Goal: Transaction & Acquisition: Purchase product/service

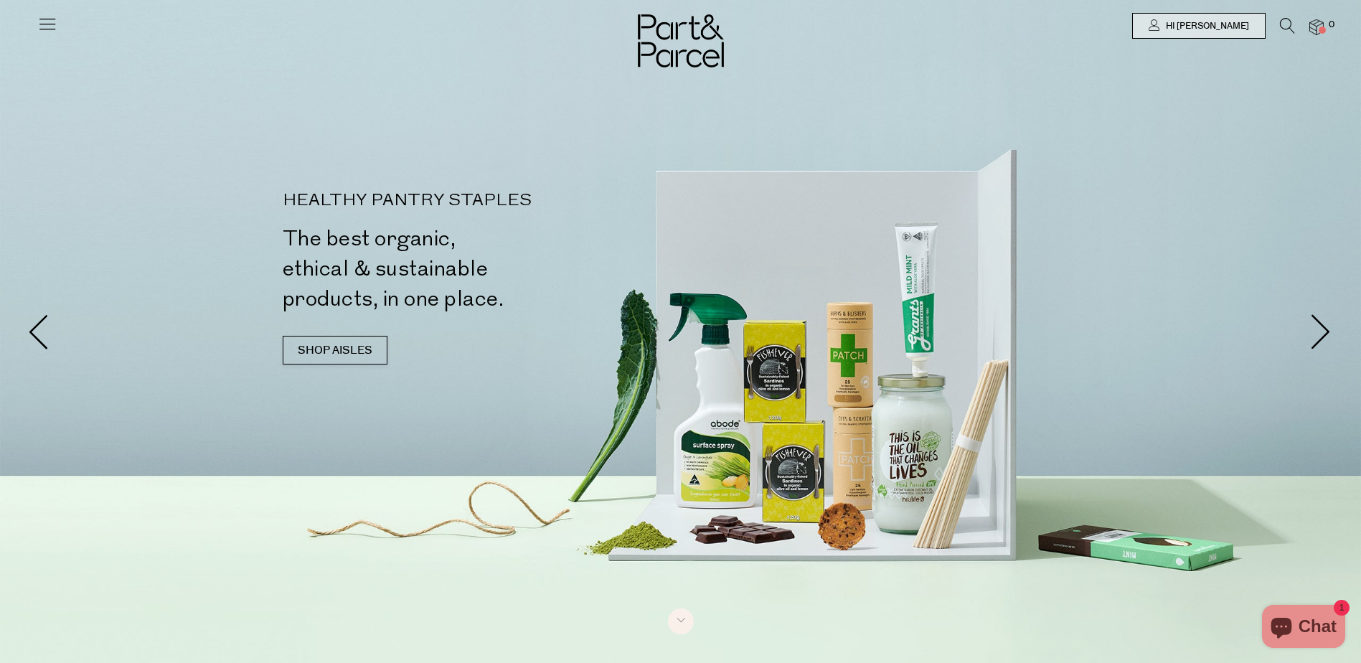
click at [1279, 27] on li at bounding box center [1280, 29] width 29 height 22
click at [1279, 25] on li at bounding box center [1280, 29] width 29 height 22
click at [1290, 24] on icon at bounding box center [1287, 26] width 15 height 16
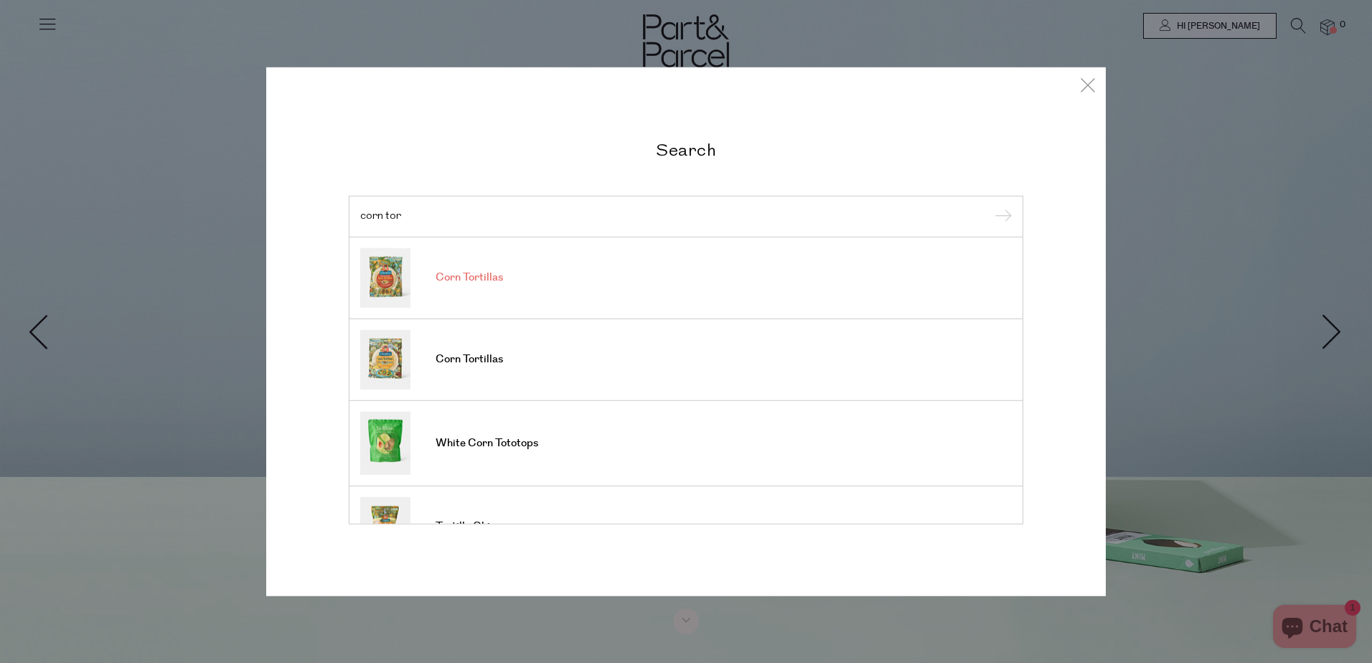
type input "corn tor"
click at [666, 283] on link "Corn Tortillas" at bounding box center [686, 278] width 652 height 60
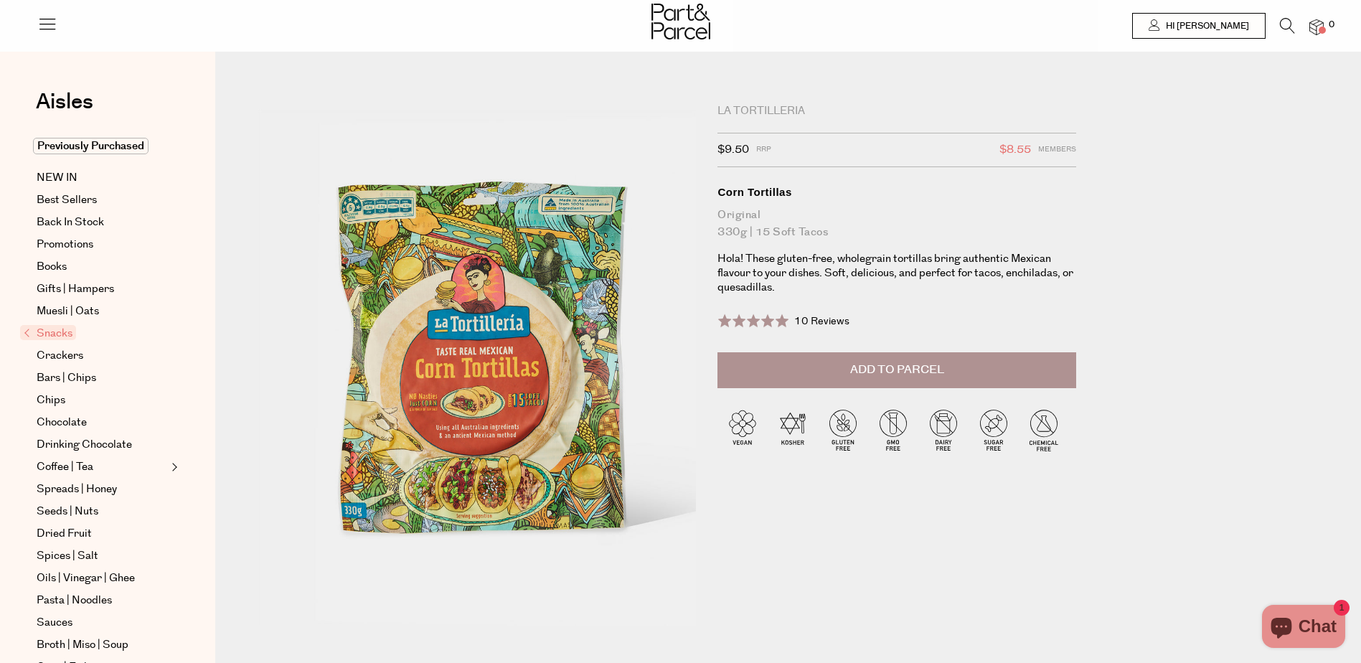
click at [903, 379] on button "Add to Parcel" at bounding box center [897, 370] width 359 height 36
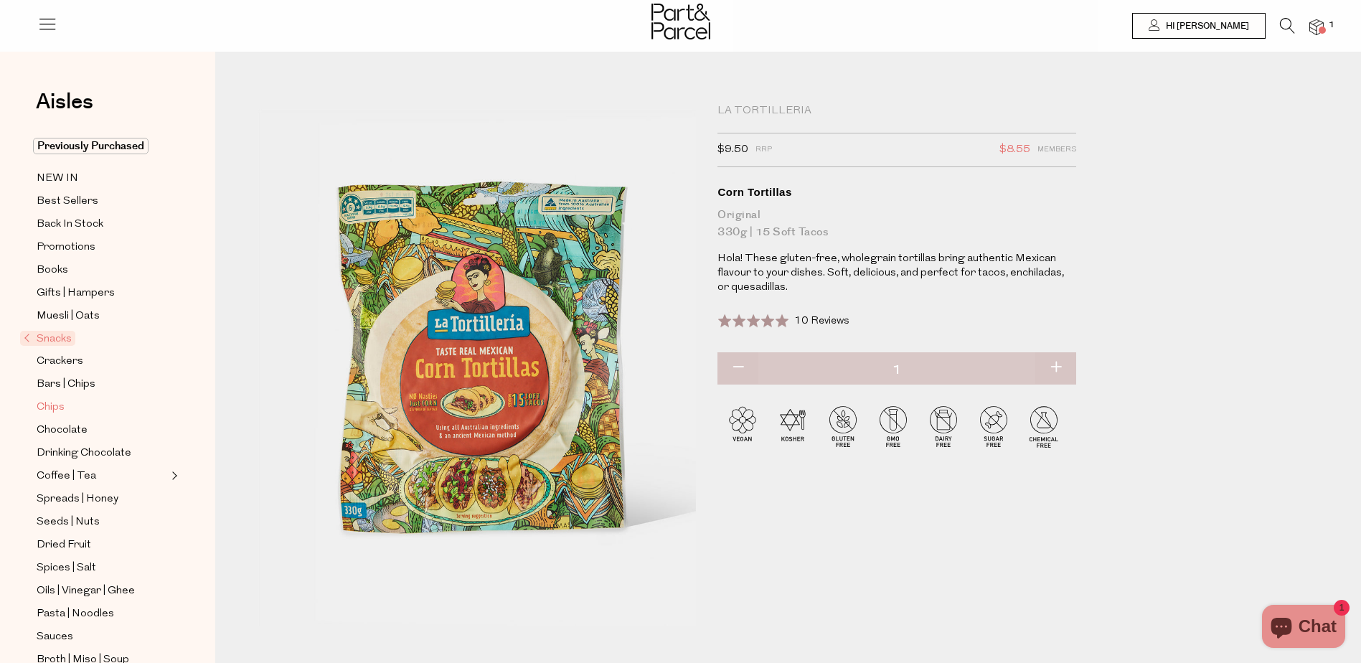
click at [53, 399] on span "Chips" at bounding box center [51, 407] width 28 height 17
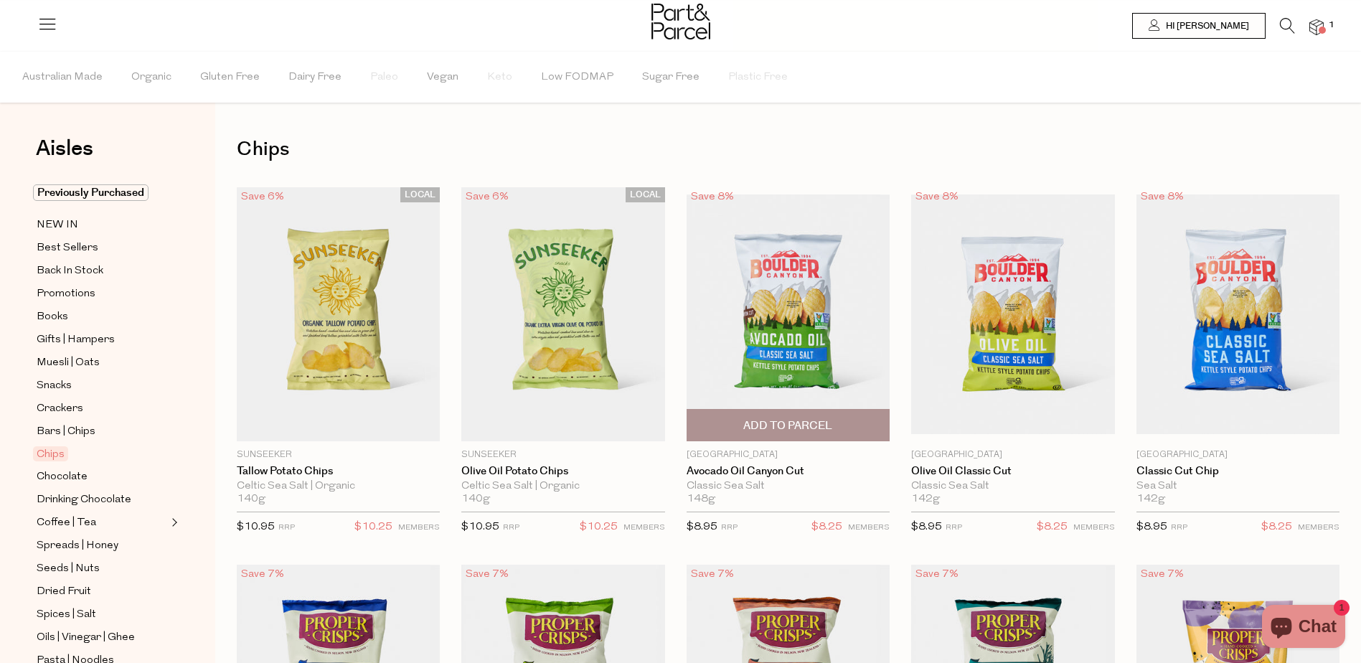
click at [852, 426] on span "Add To Parcel" at bounding box center [788, 425] width 194 height 31
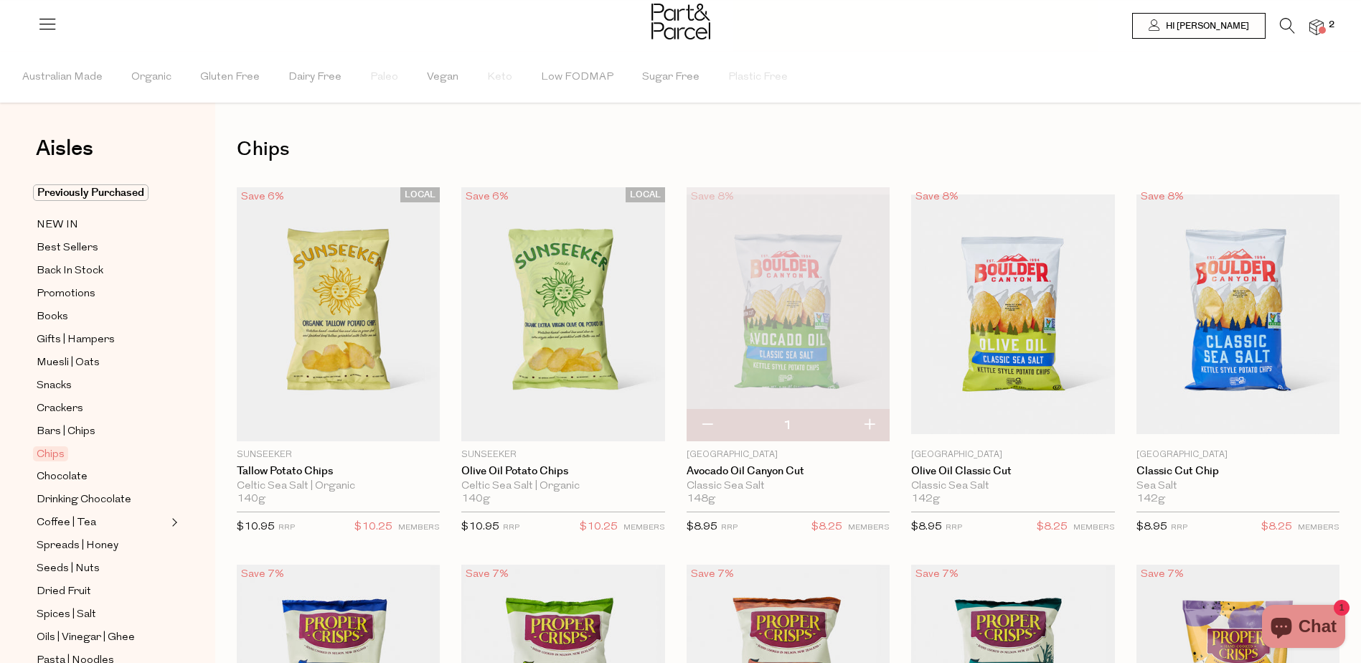
click at [1291, 32] on icon at bounding box center [1287, 26] width 15 height 16
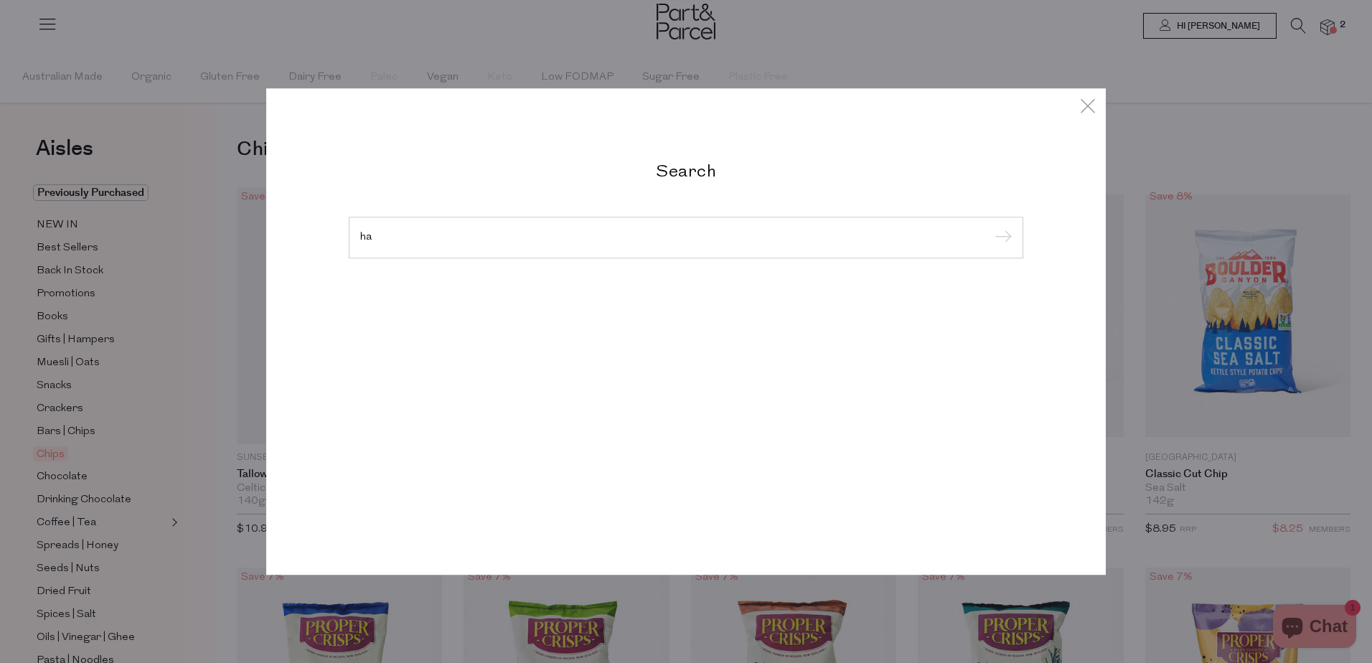
type input "h"
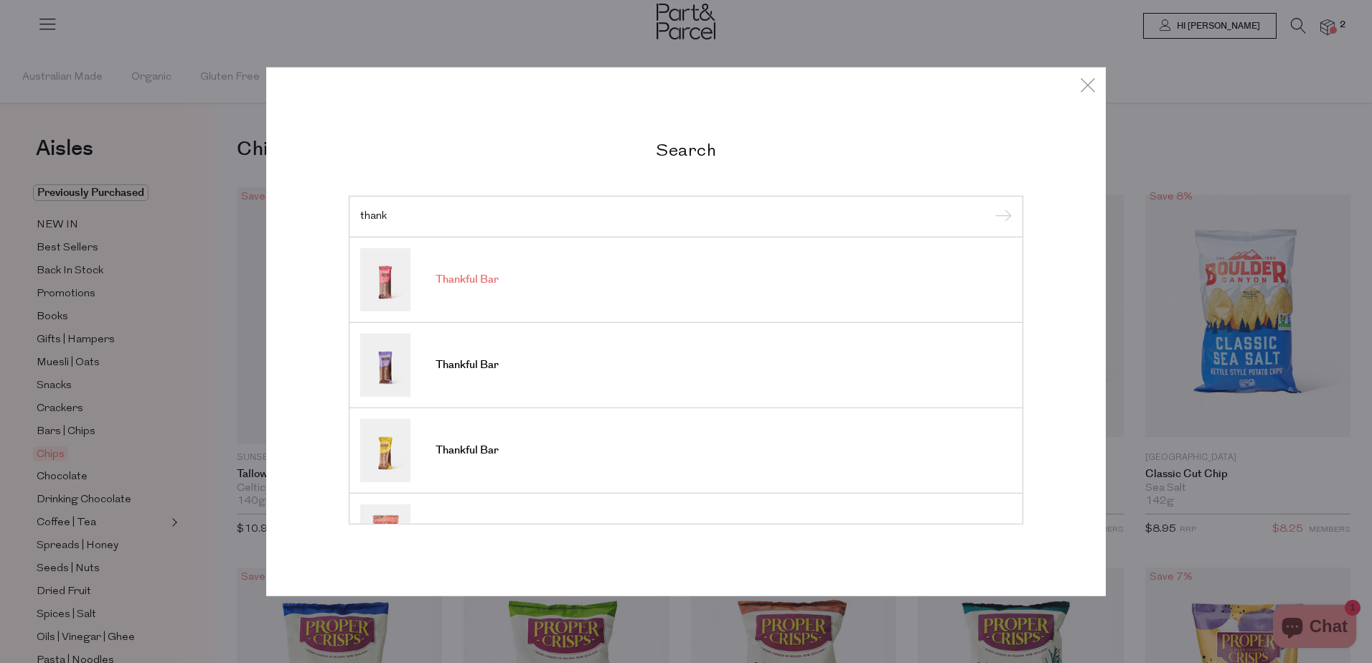
type input "thank"
click at [449, 299] on link "Thankful Bar" at bounding box center [686, 279] width 652 height 63
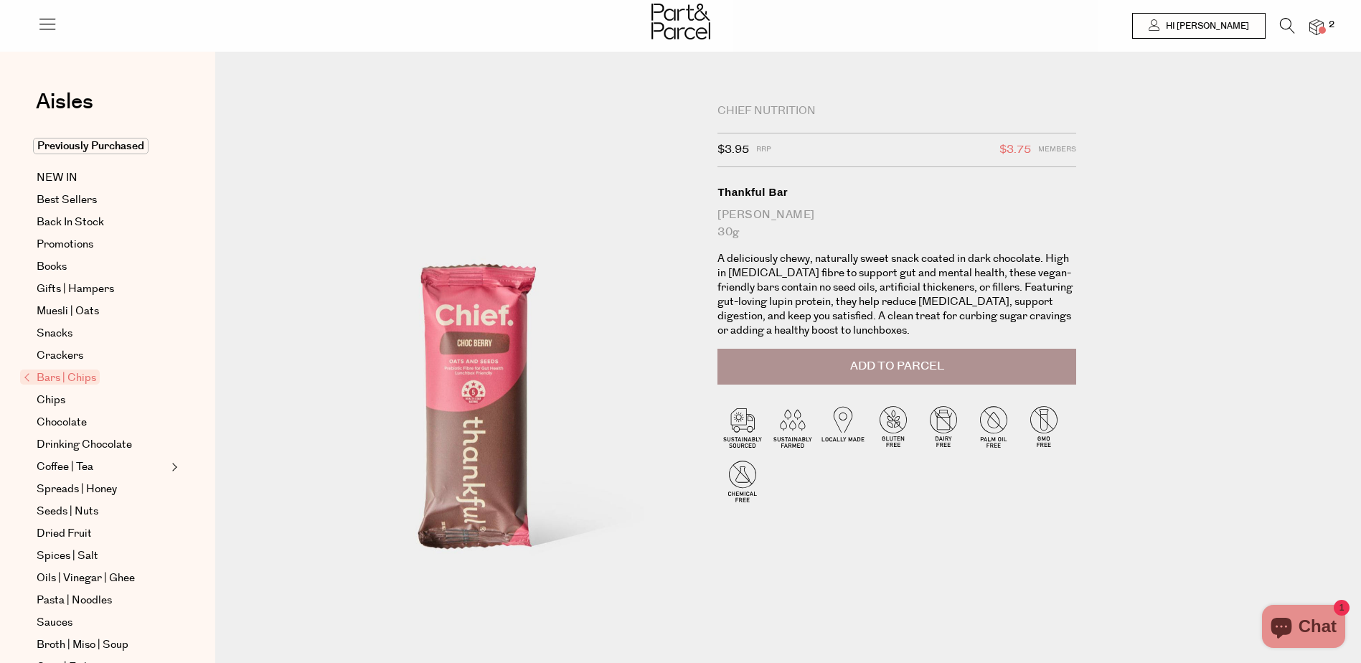
click at [910, 377] on button "Add to Parcel" at bounding box center [897, 367] width 359 height 36
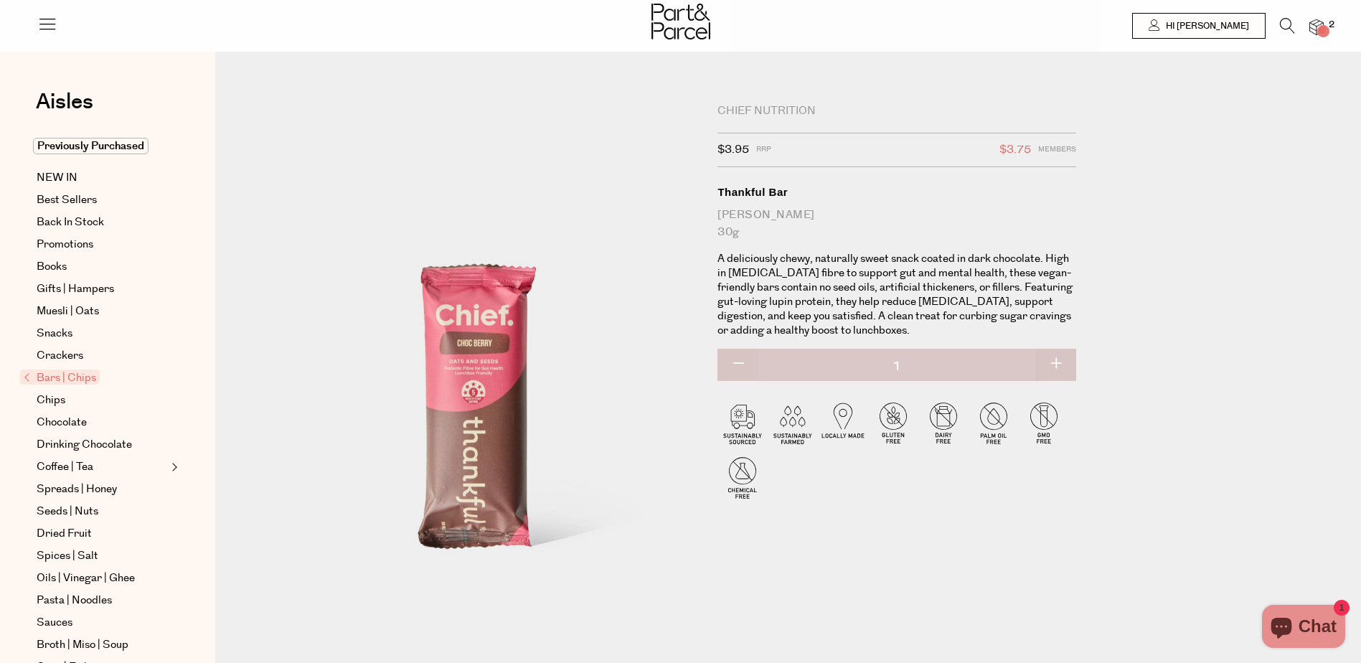
click at [1062, 363] on button "button" at bounding box center [1056, 365] width 41 height 32
type input "2"
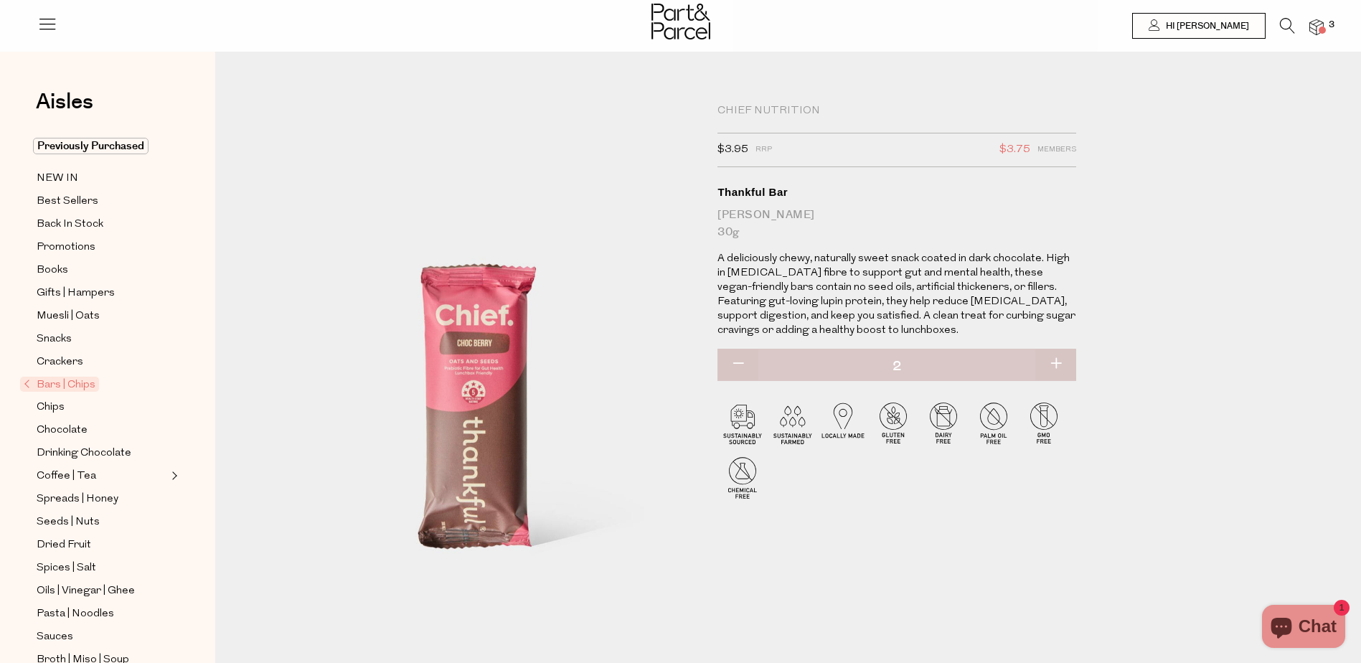
click at [1280, 24] on icon at bounding box center [1287, 26] width 15 height 16
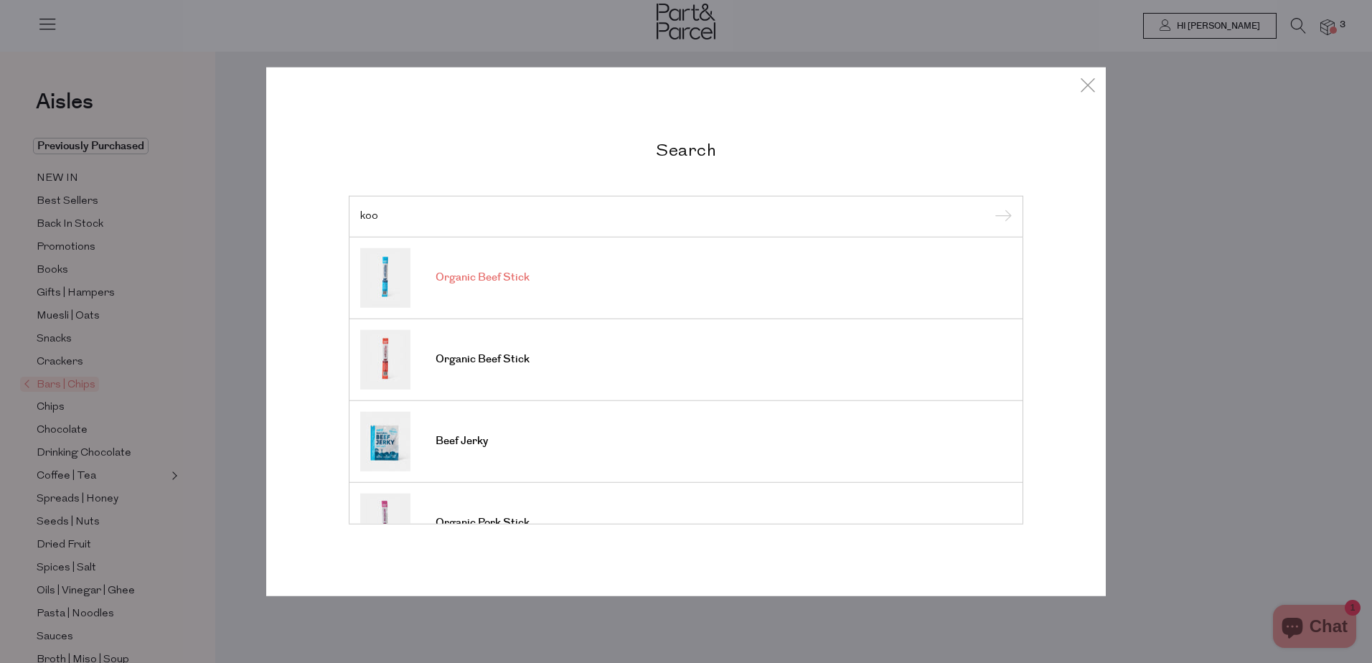
type input "koo"
click at [566, 296] on link "Organic Beef Stick" at bounding box center [686, 278] width 652 height 60
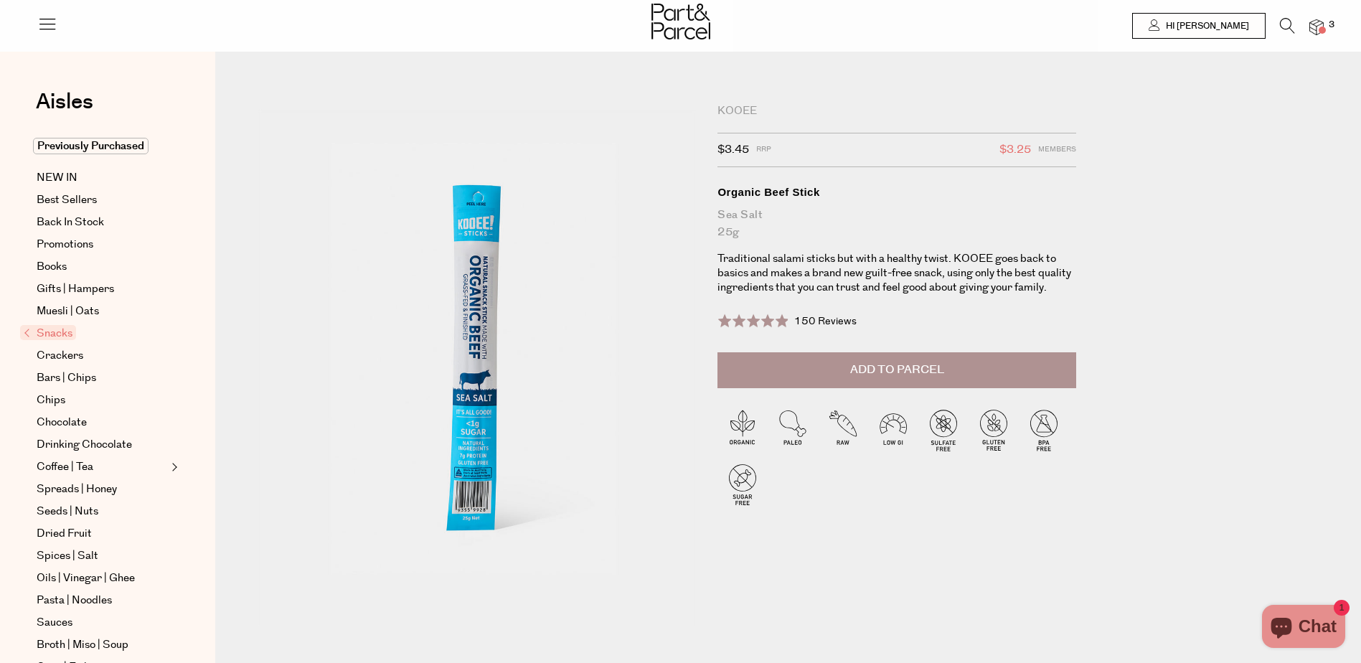
click at [936, 374] on span "Add to Parcel" at bounding box center [897, 370] width 94 height 17
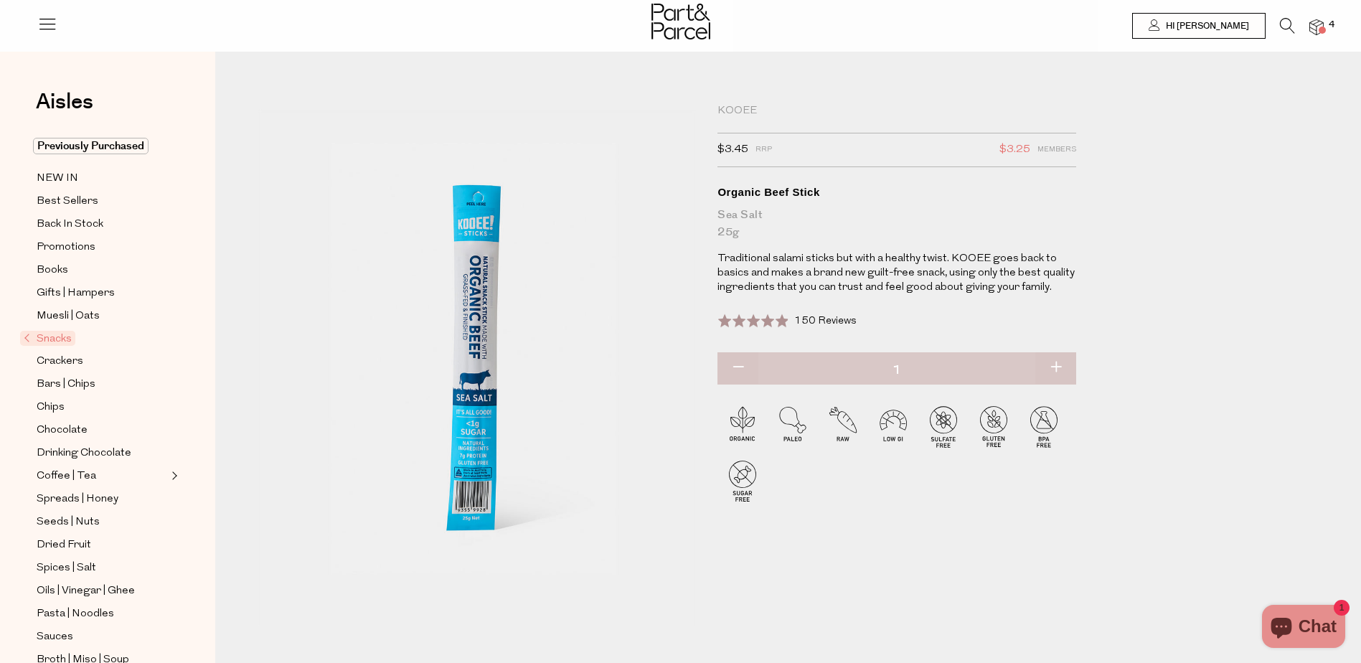
click at [1064, 362] on button "button" at bounding box center [1056, 368] width 41 height 32
type input "2"
click at [1059, 367] on button "button" at bounding box center [1056, 368] width 41 height 32
type input "3"
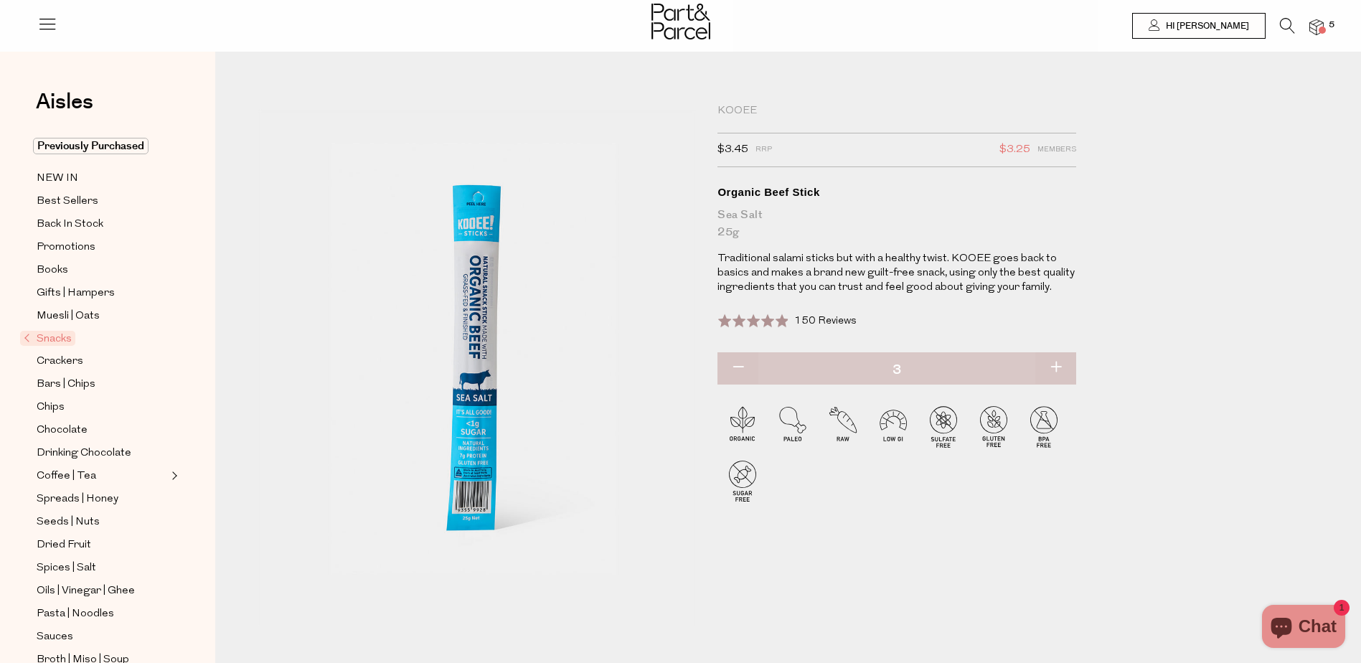
type input "3"
click at [1050, 382] on button "button" at bounding box center [1056, 368] width 41 height 32
type input "4"
click at [1051, 367] on button "button" at bounding box center [1056, 368] width 41 height 32
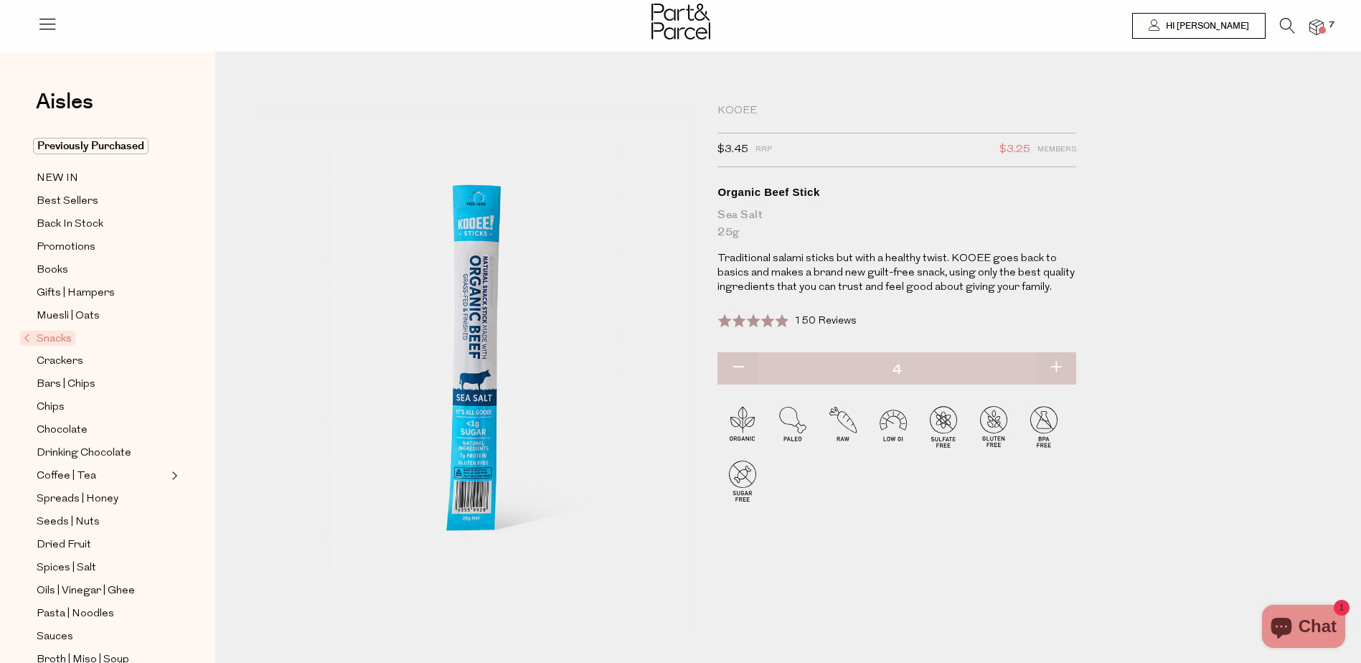
type input "5"
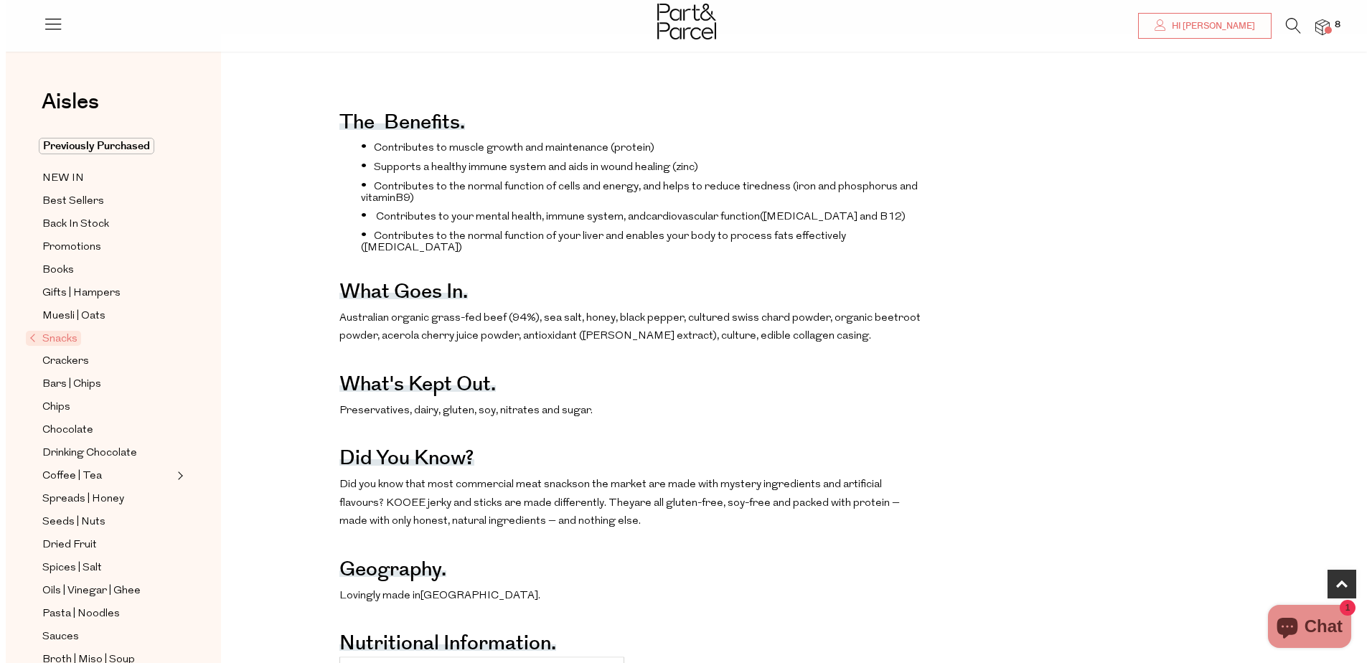
scroll to position [1220, 0]
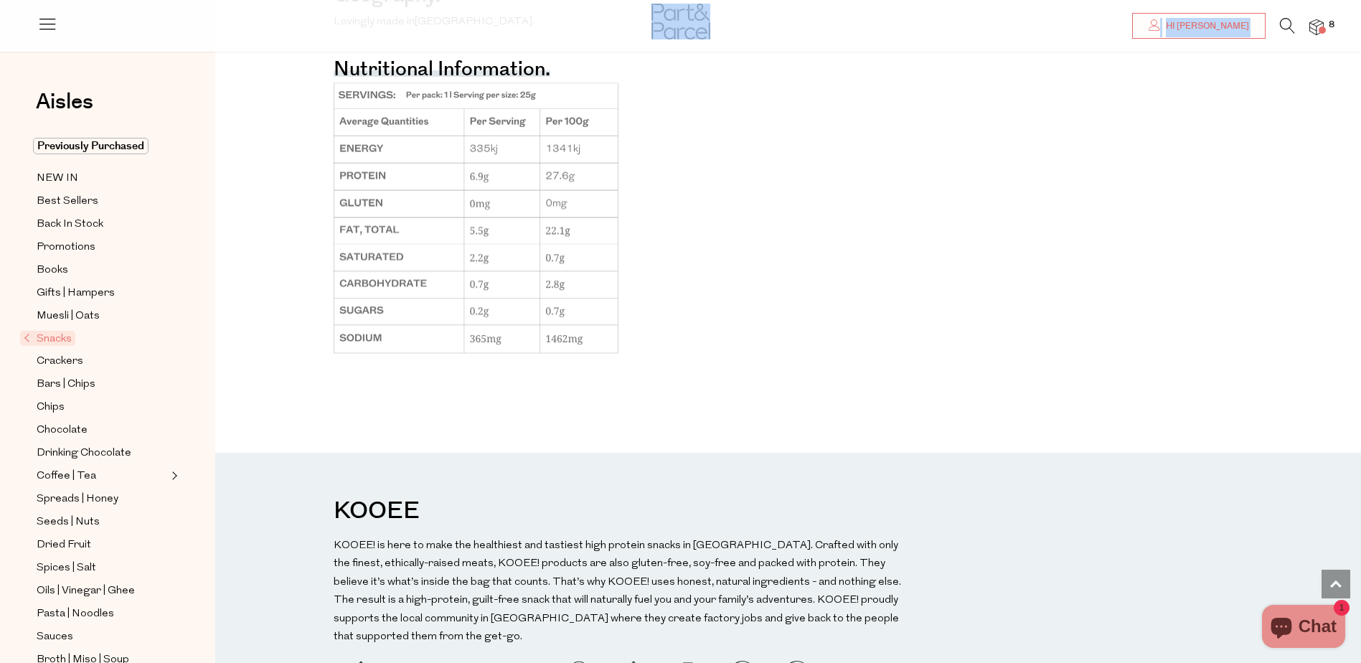
click at [1278, 18] on div "Hi Seham 8" at bounding box center [680, 21] width 1287 height 43
drag, startPoint x: 1278, startPoint y: 18, endPoint x: 1283, endPoint y: 28, distance: 10.9
click at [1283, 28] on icon at bounding box center [1287, 26] width 15 height 16
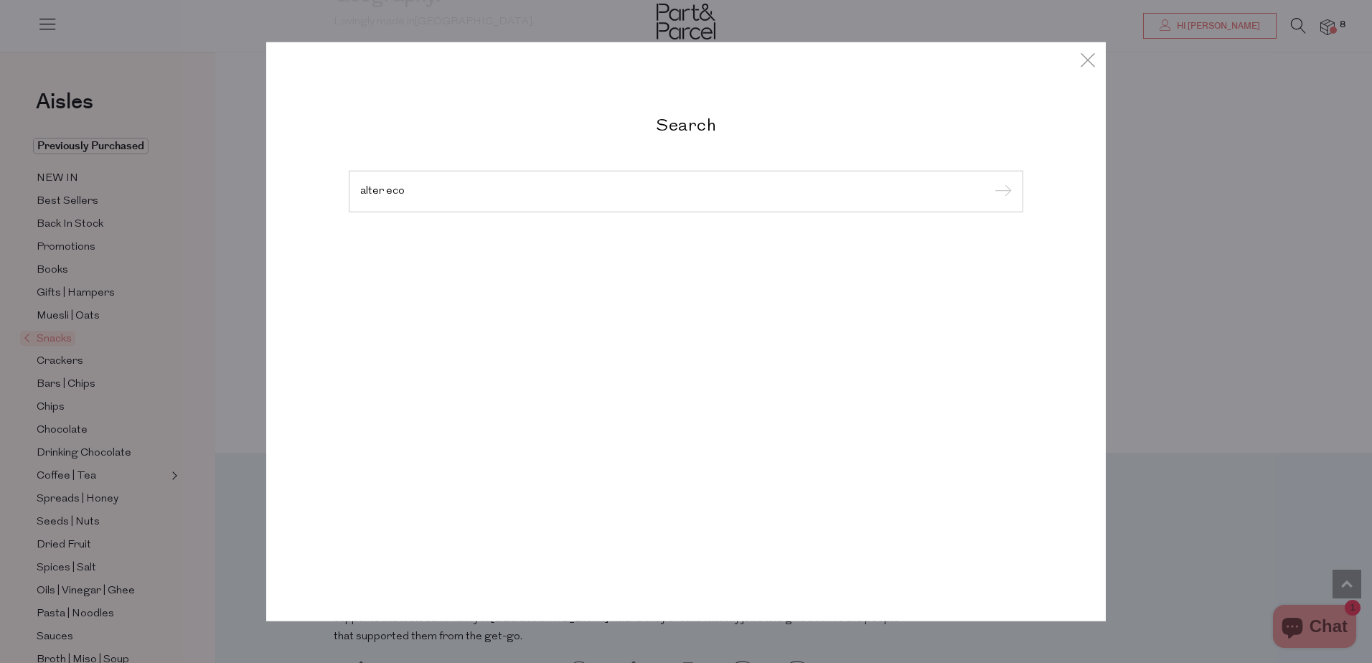
type input "alter eco"
click at [990, 182] on input "submit" at bounding box center [1001, 193] width 22 height 22
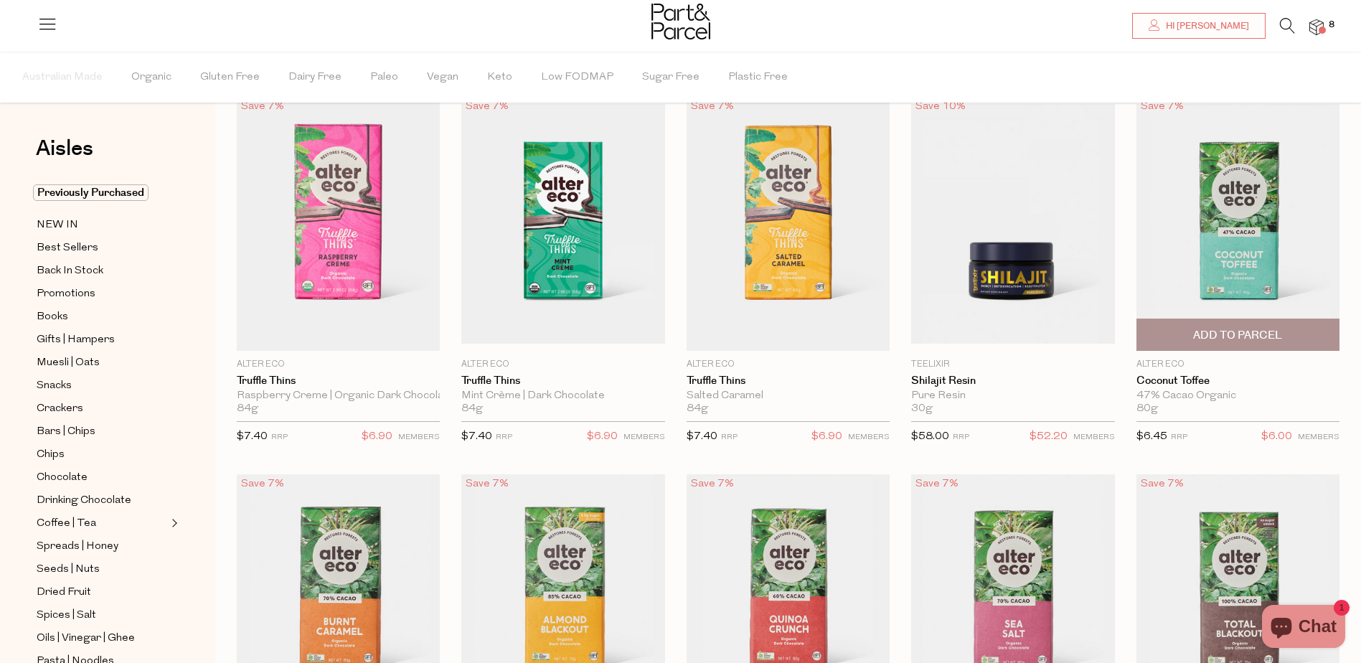
scroll to position [215, 0]
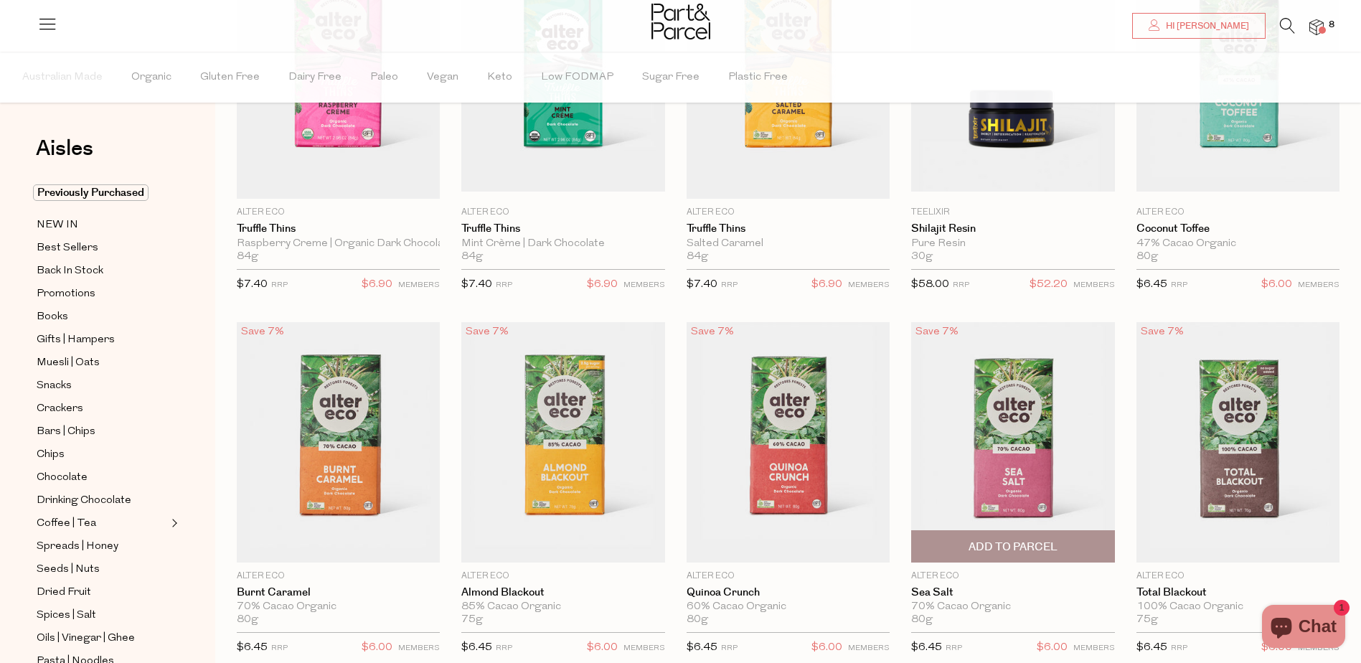
click at [1040, 544] on span "Add To Parcel" at bounding box center [1013, 547] width 89 height 15
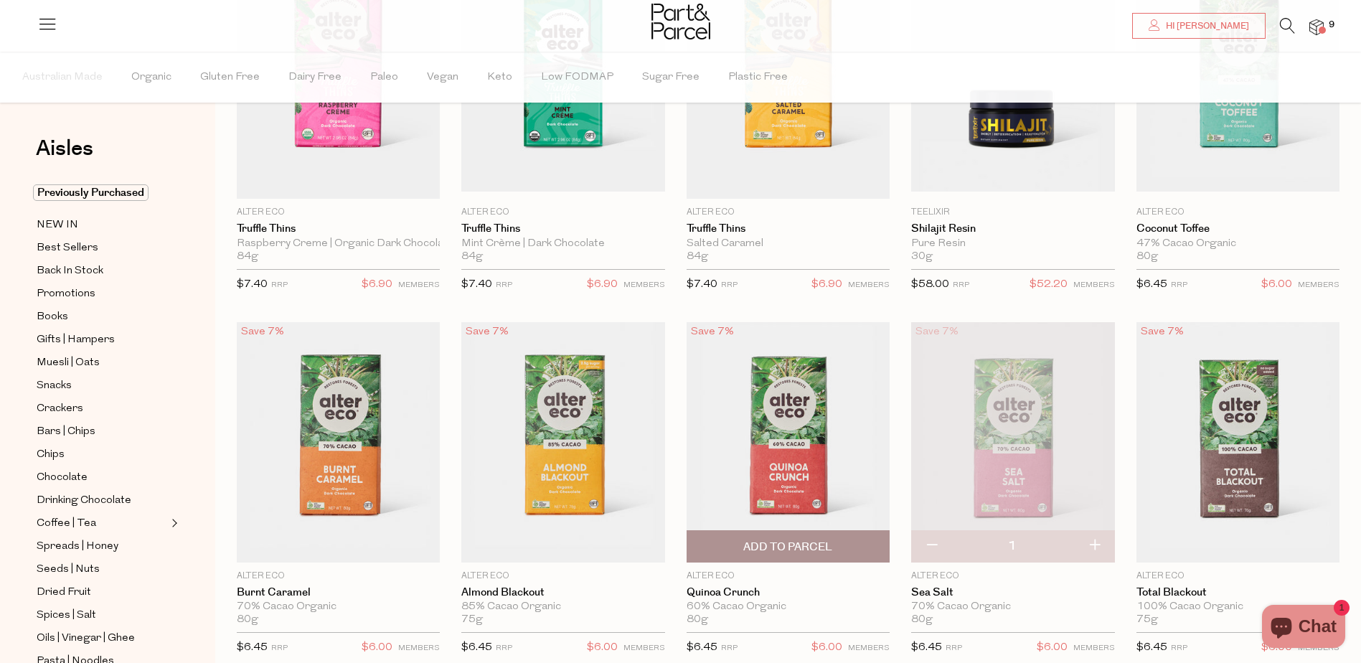
click at [812, 540] on span "Add To Parcel" at bounding box center [788, 547] width 89 height 15
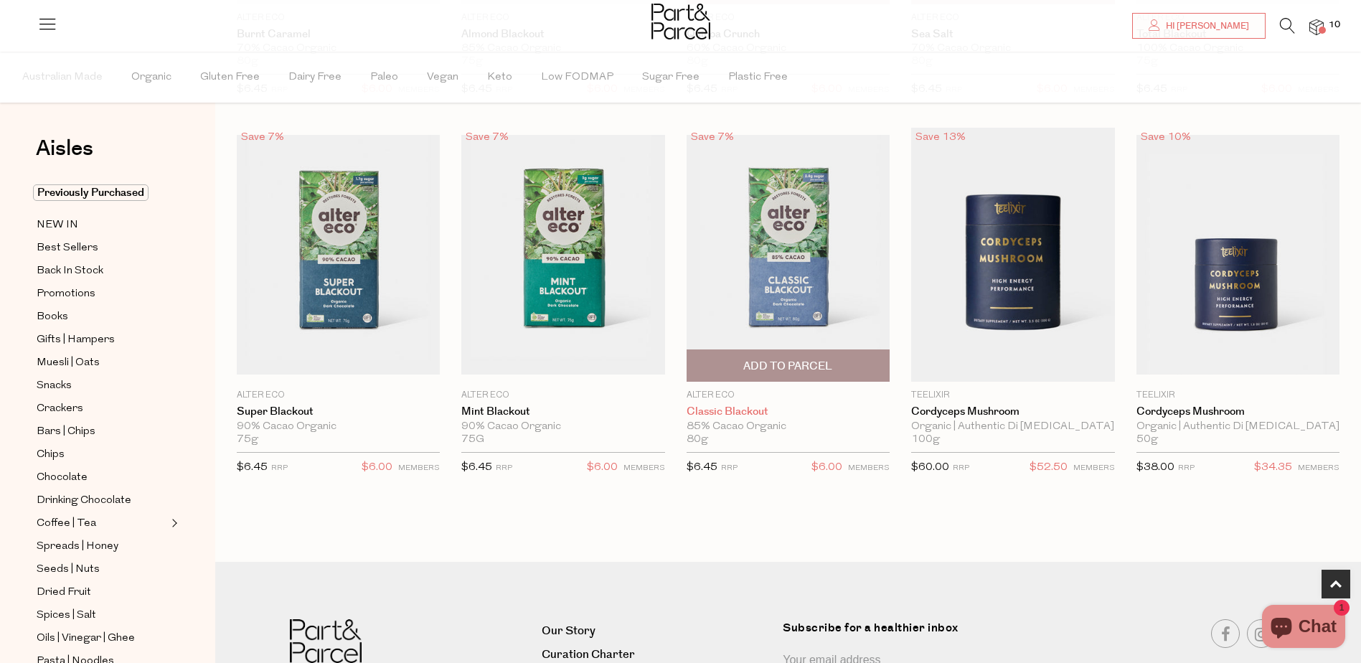
scroll to position [789, 0]
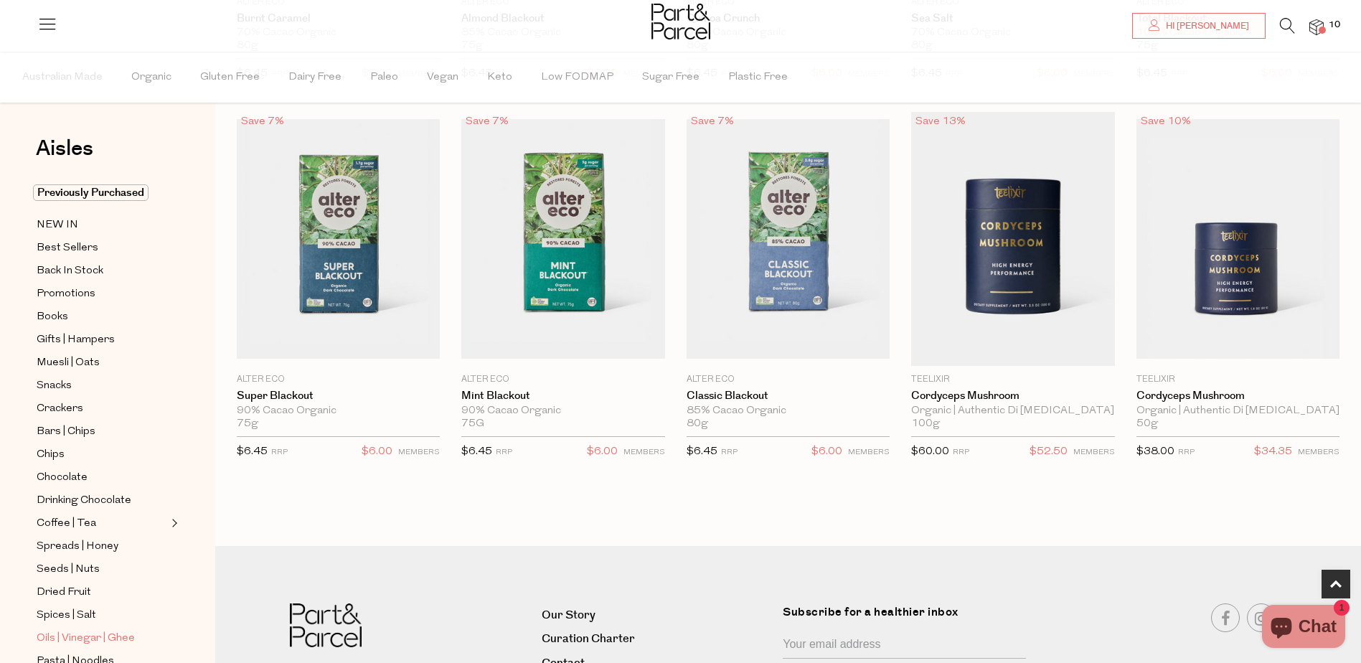
click at [73, 630] on span "Oils | Vinegar | Ghee" at bounding box center [86, 638] width 98 height 17
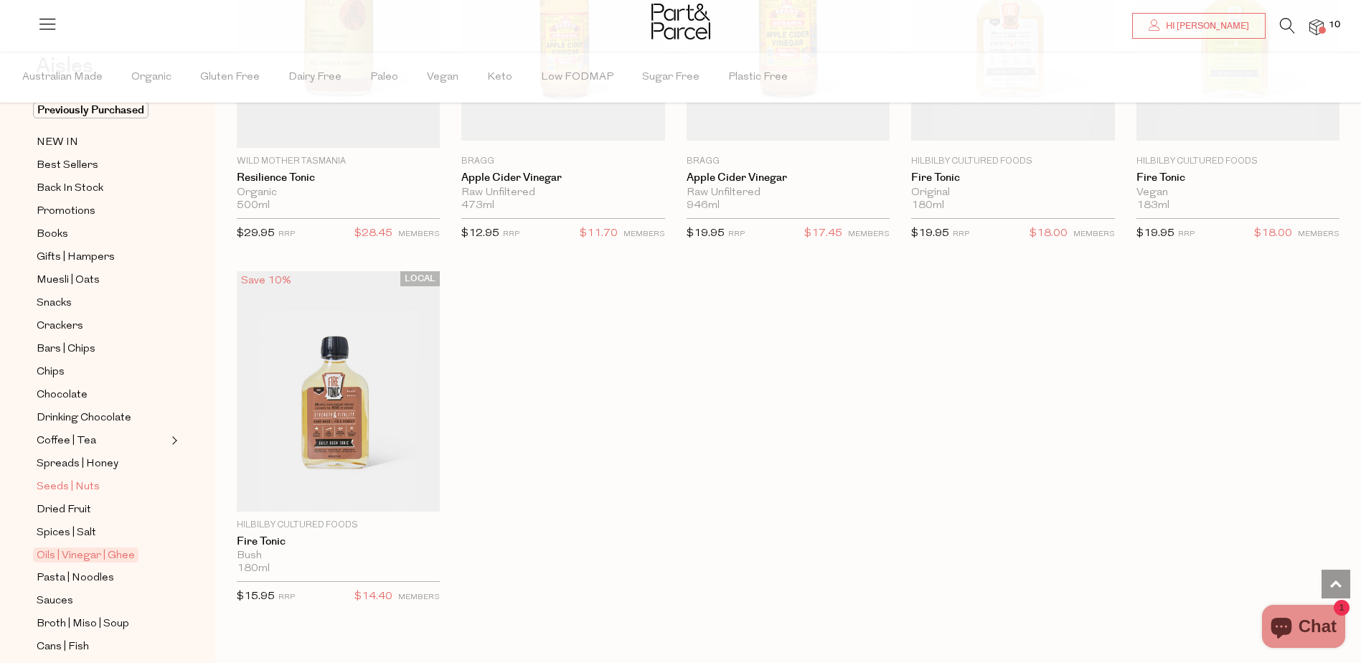
scroll to position [287, 0]
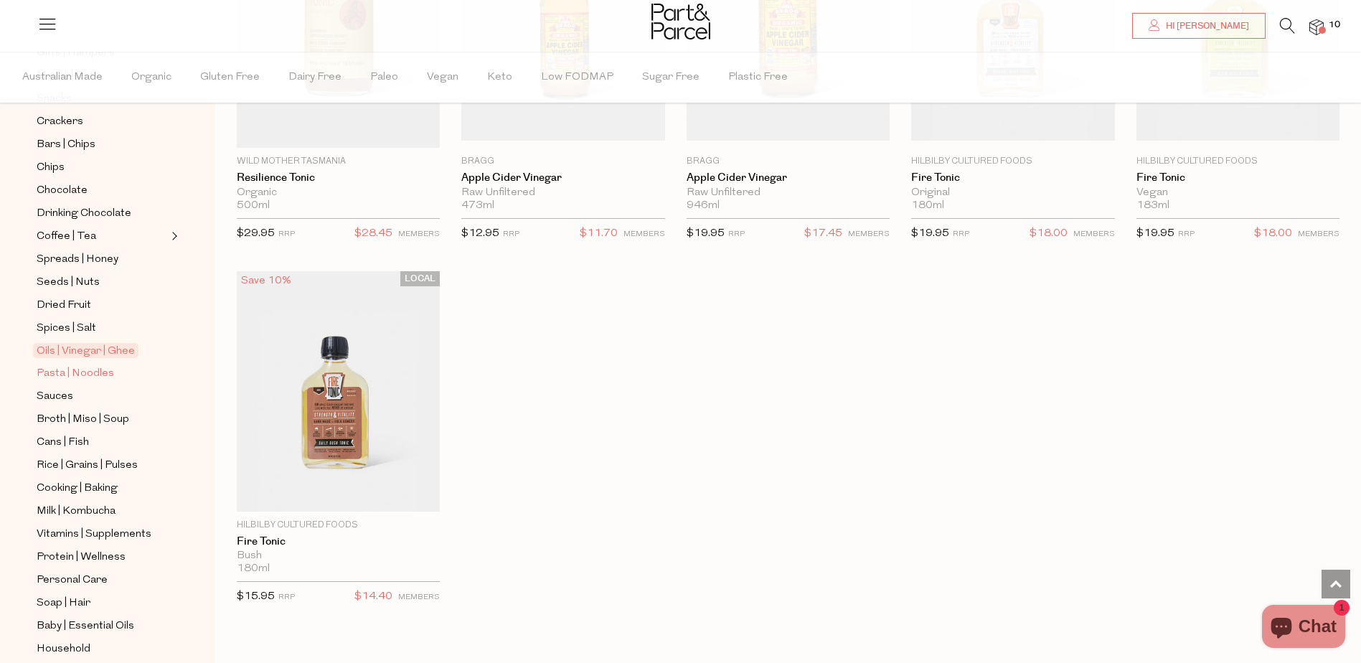
drag, startPoint x: 62, startPoint y: 362, endPoint x: 77, endPoint y: 365, distance: 15.5
click at [62, 365] on span "Pasta | Noodles" at bounding box center [76, 373] width 78 height 17
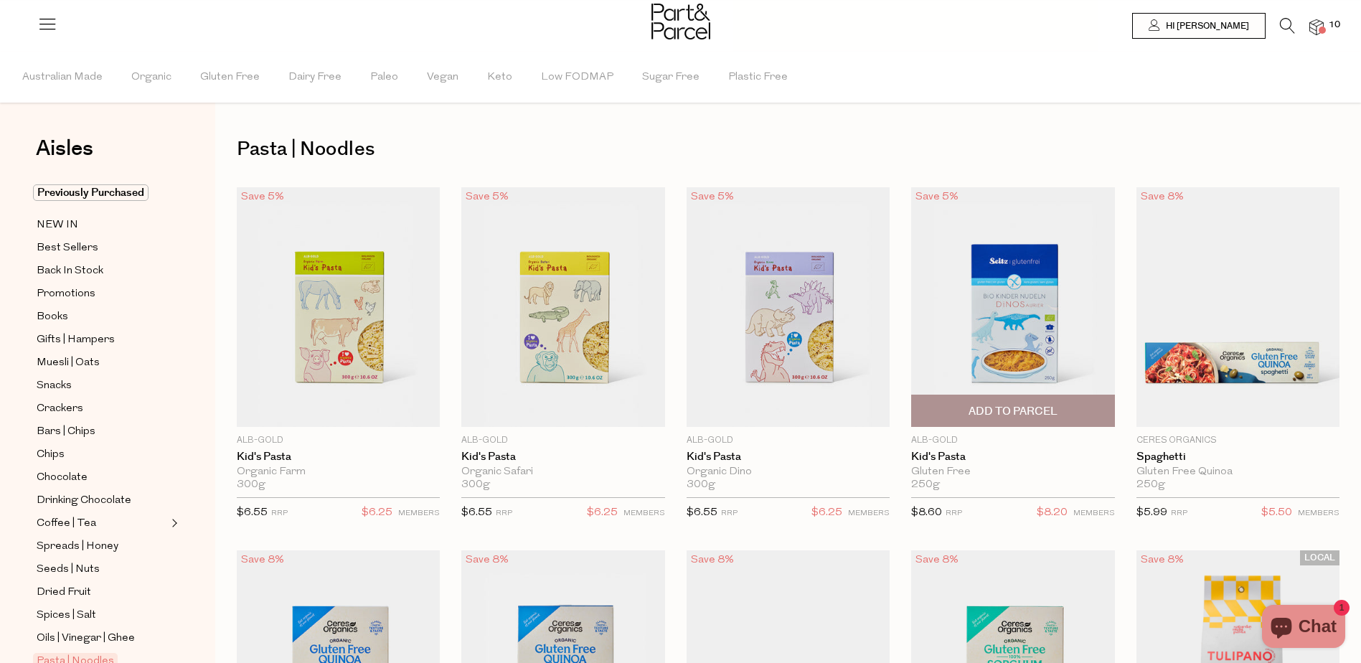
click at [1011, 413] on span "Add To Parcel" at bounding box center [1013, 411] width 89 height 15
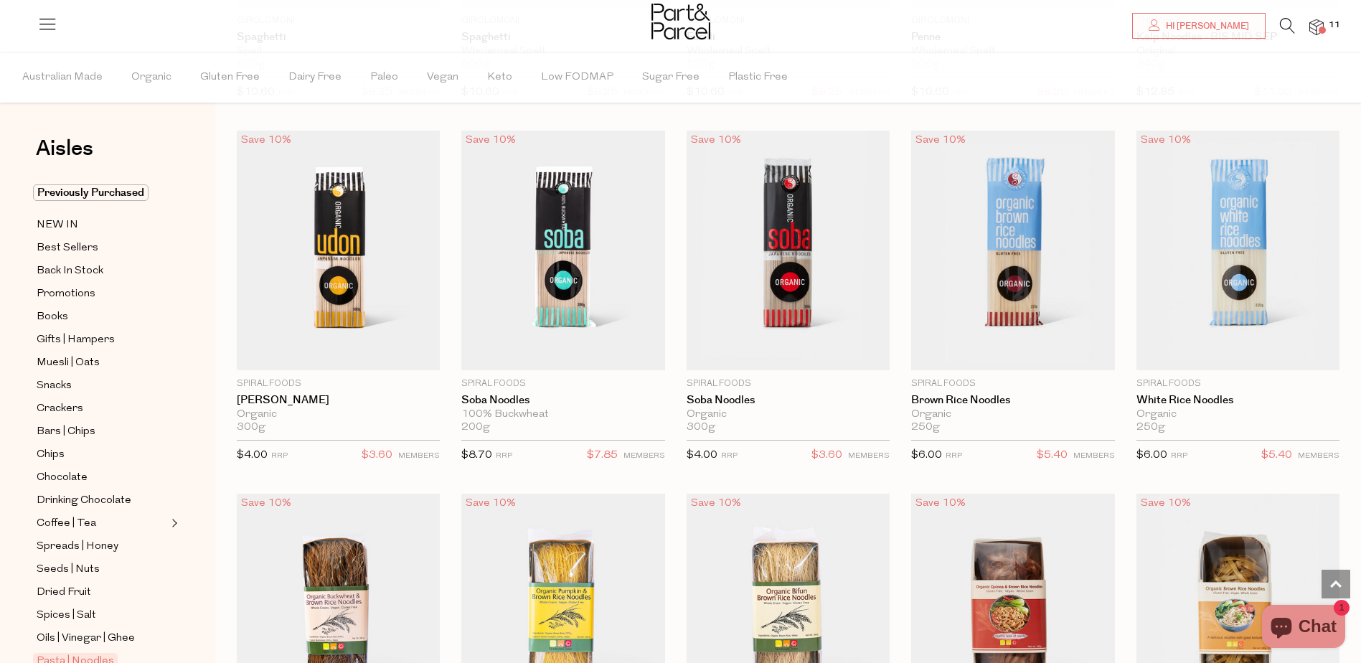
scroll to position [2655, 0]
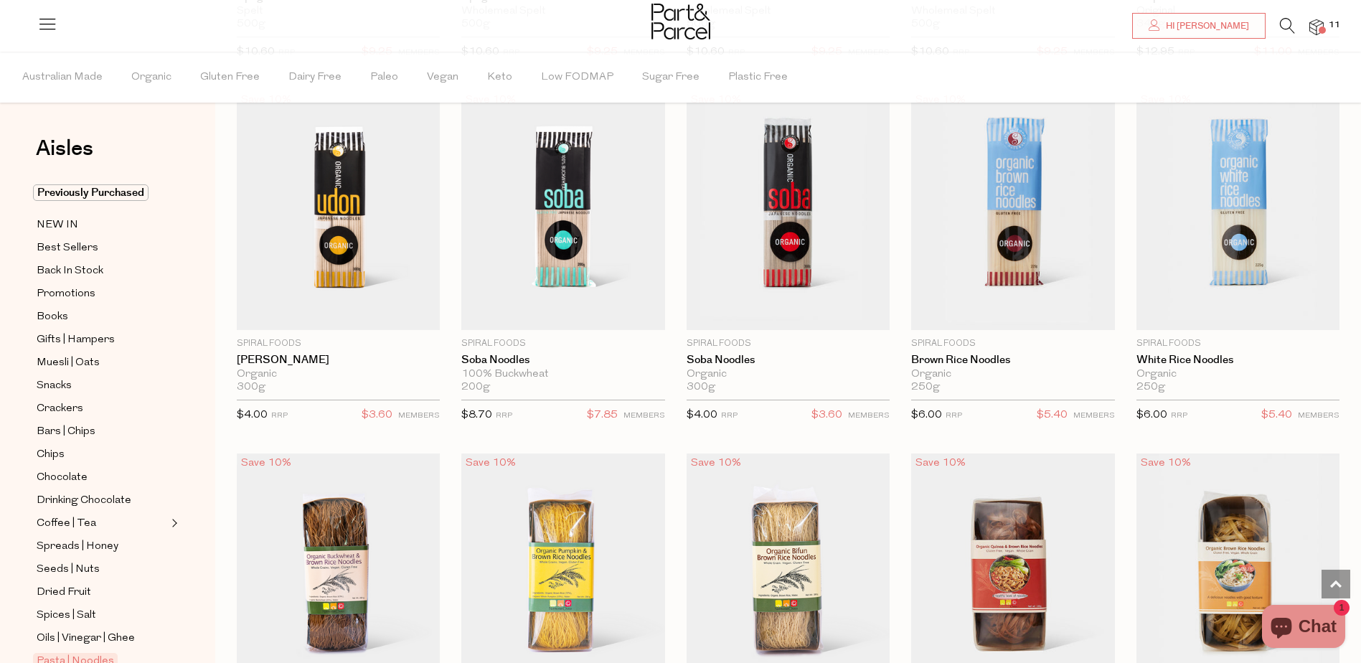
click at [1318, 38] on div at bounding box center [680, 23] width 1361 height 47
click at [1321, 24] on img at bounding box center [1317, 27] width 14 height 17
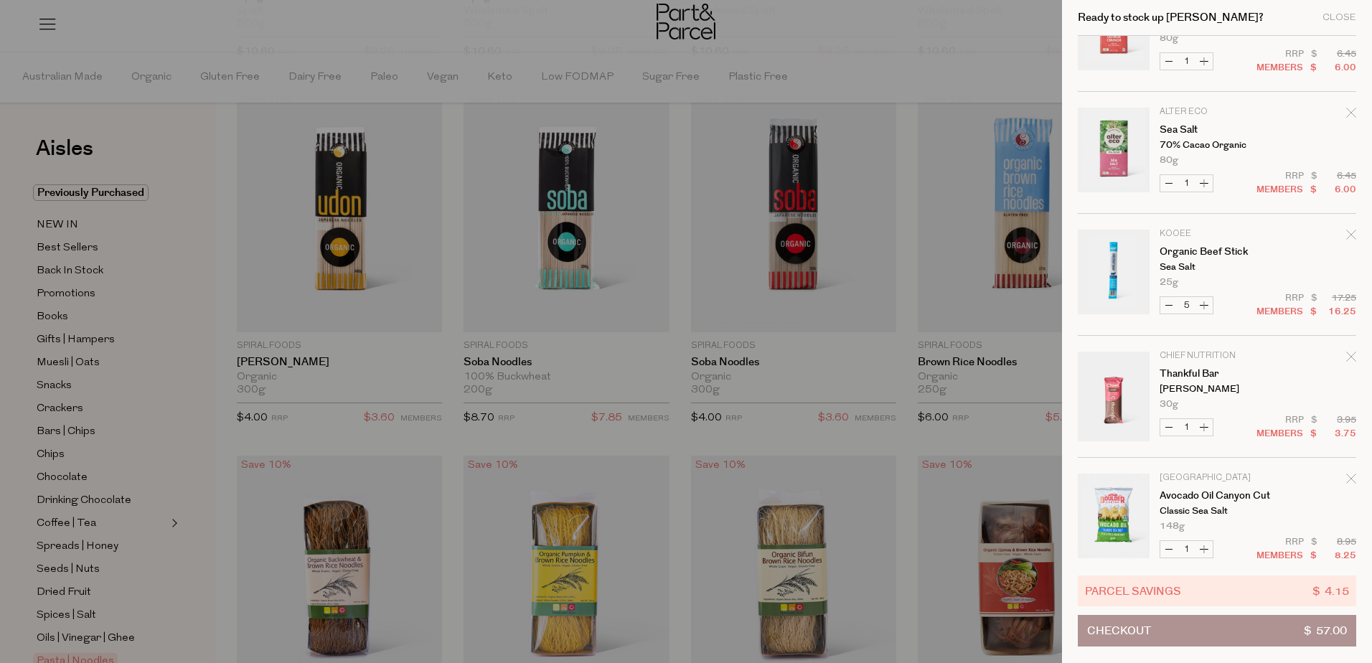
scroll to position [331, 0]
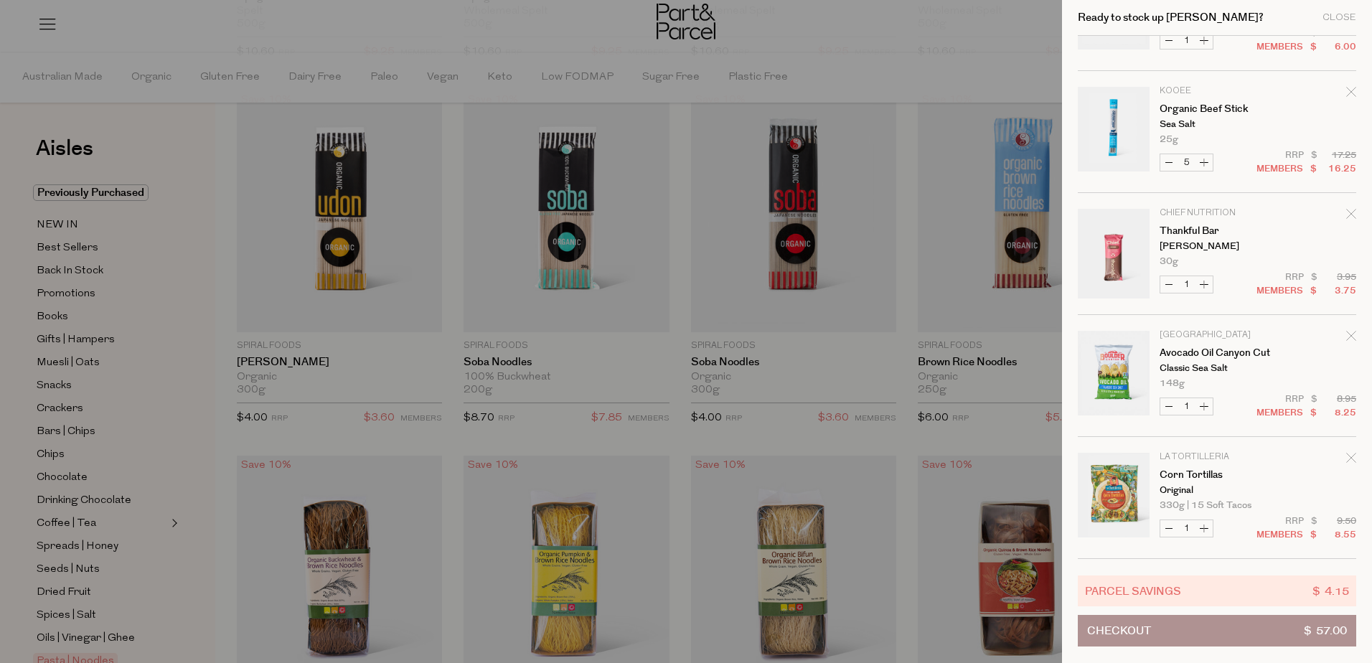
drag, startPoint x: 318, startPoint y: 354, endPoint x: 358, endPoint y: 353, distance: 40.2
click at [318, 354] on div at bounding box center [686, 331] width 1372 height 663
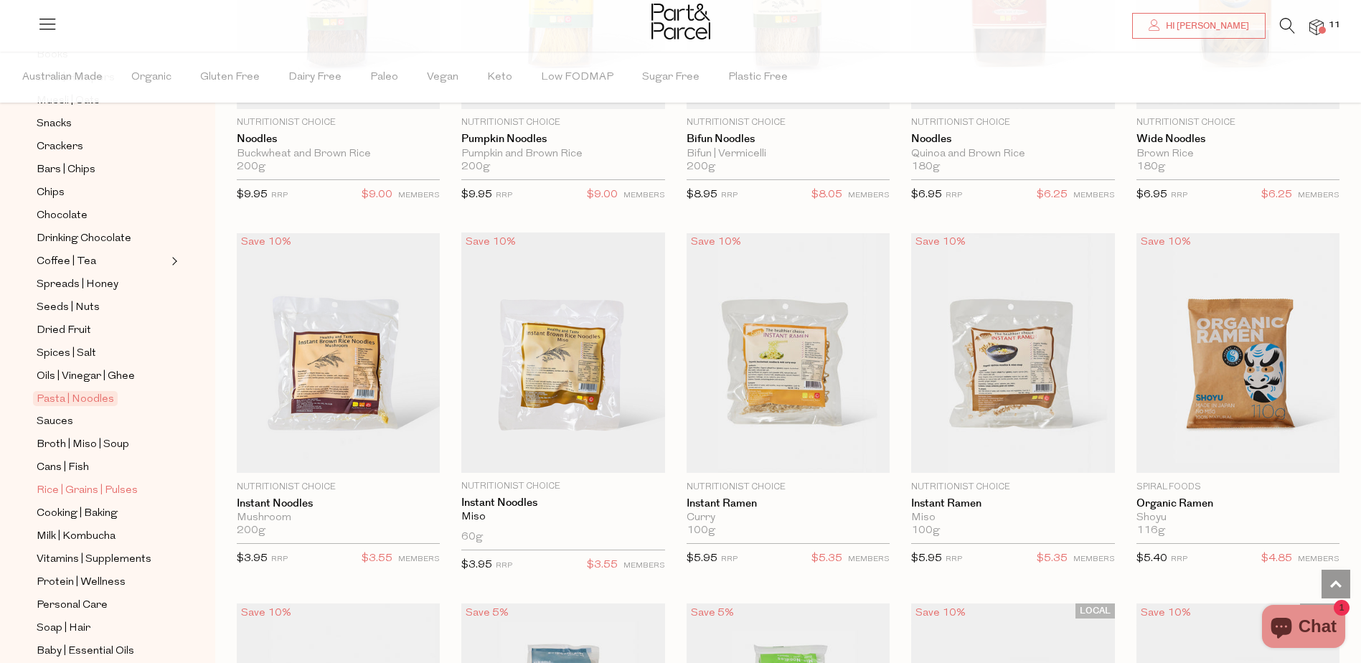
scroll to position [287, 0]
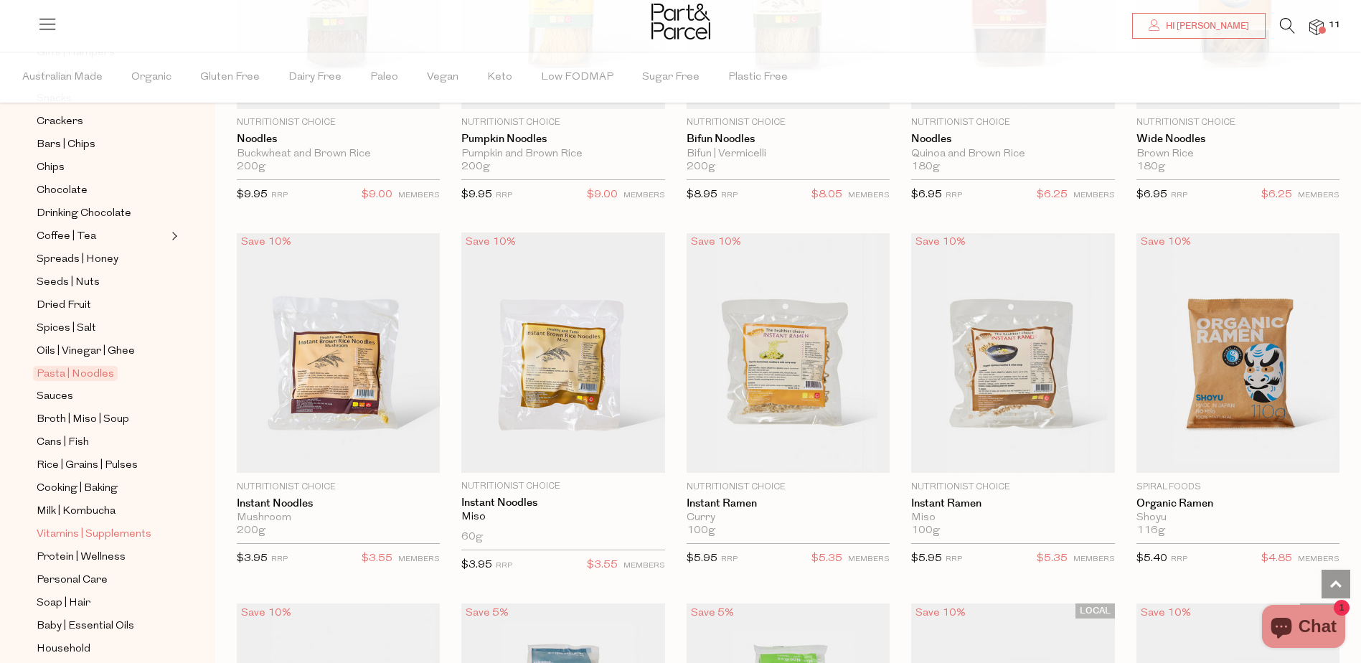
click at [113, 526] on span "Vitamins | Supplements" at bounding box center [94, 534] width 115 height 17
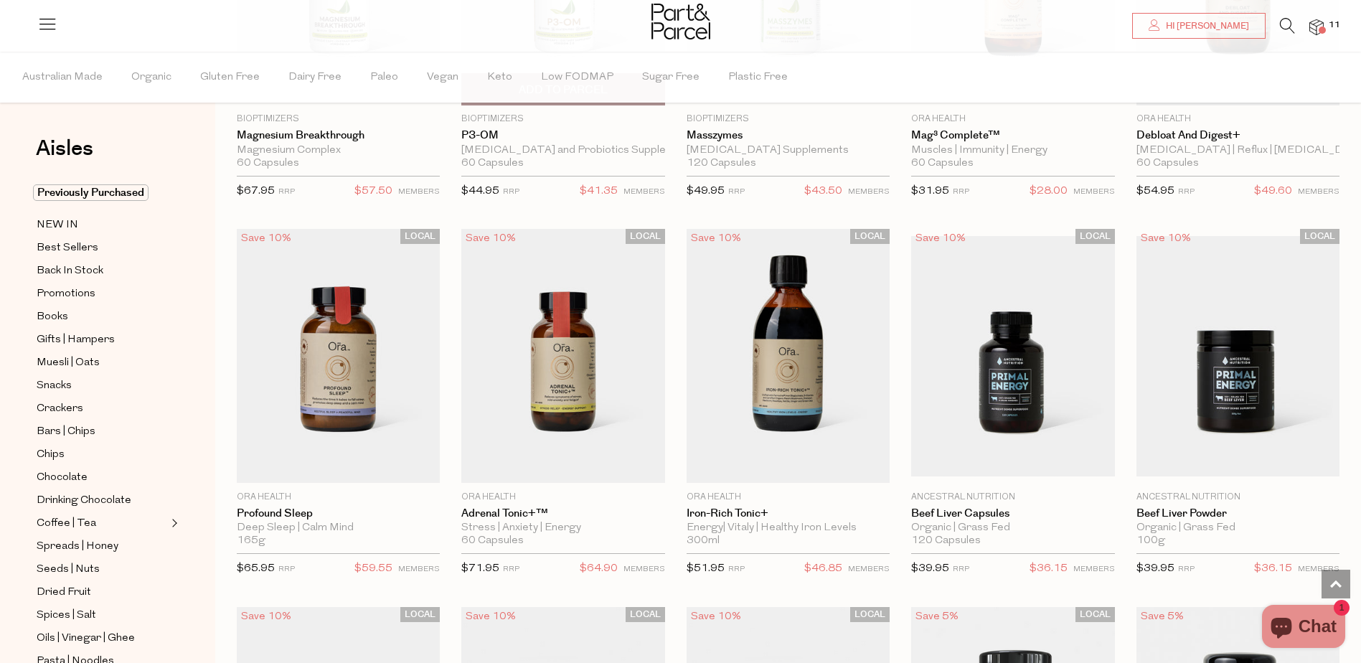
scroll to position [2512, 0]
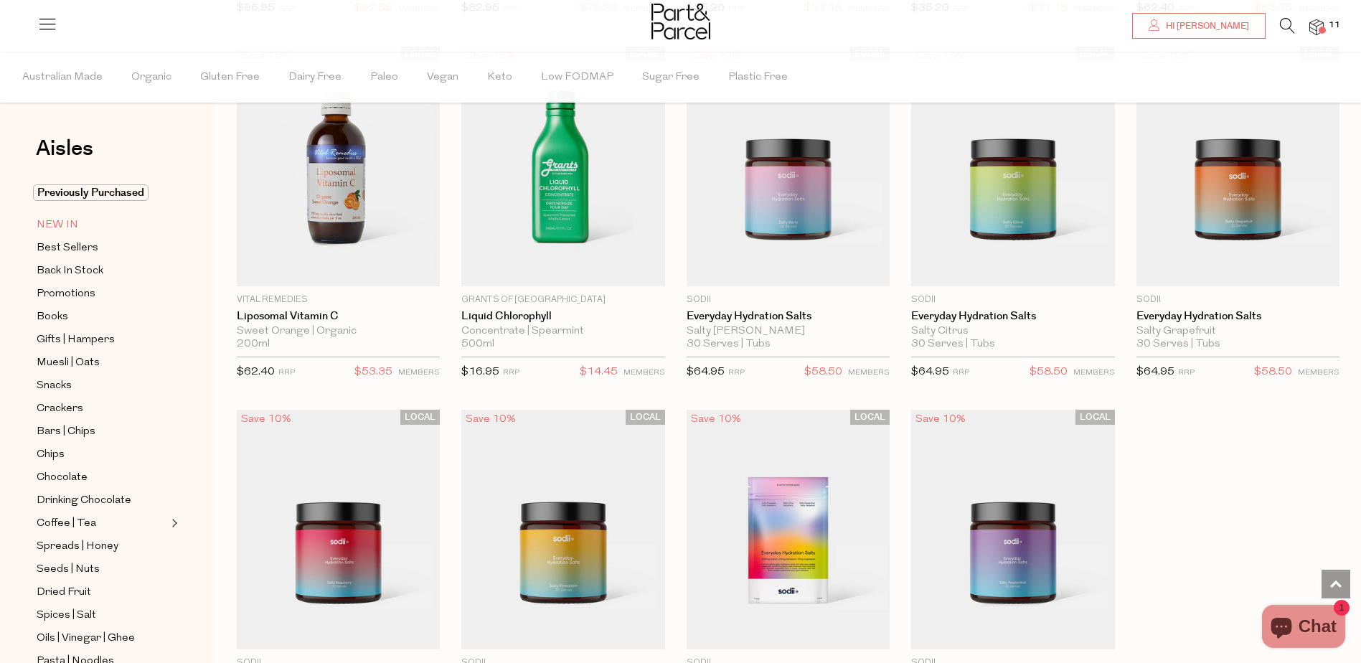
click at [63, 227] on span "NEW IN" at bounding box center [58, 225] width 42 height 17
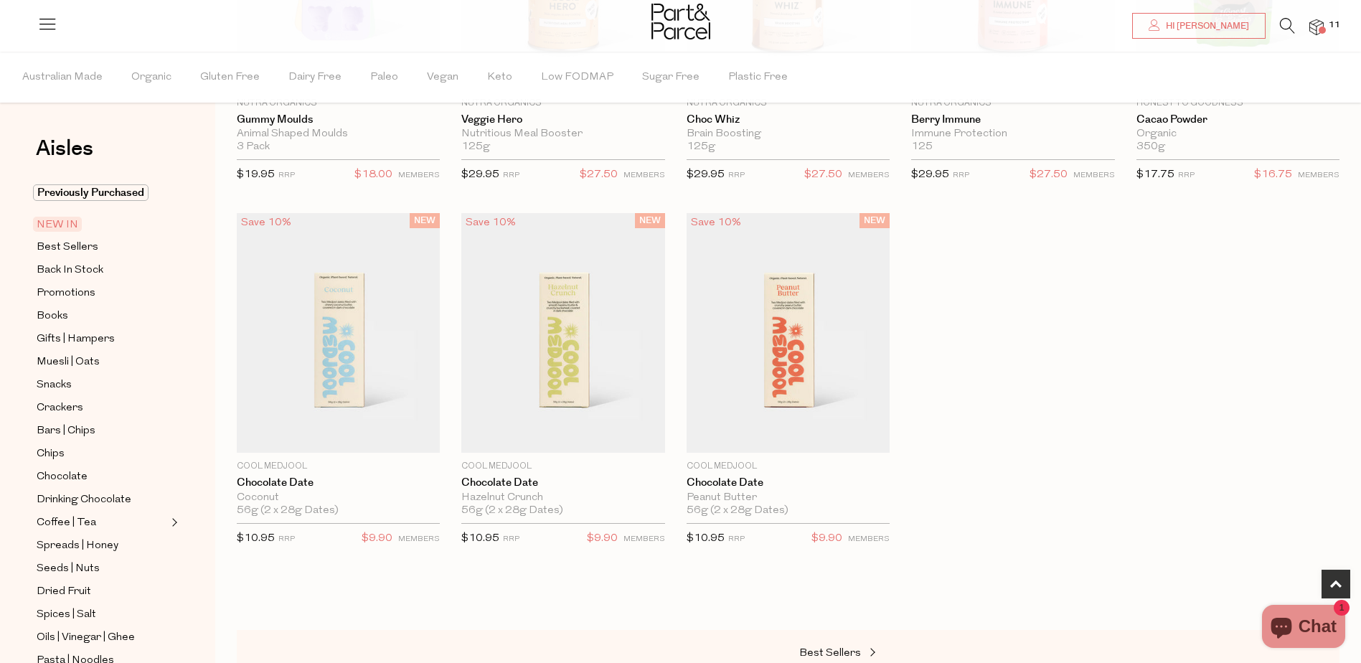
scroll to position [718, 0]
click at [76, 245] on span "Best Sellers" at bounding box center [68, 247] width 62 height 17
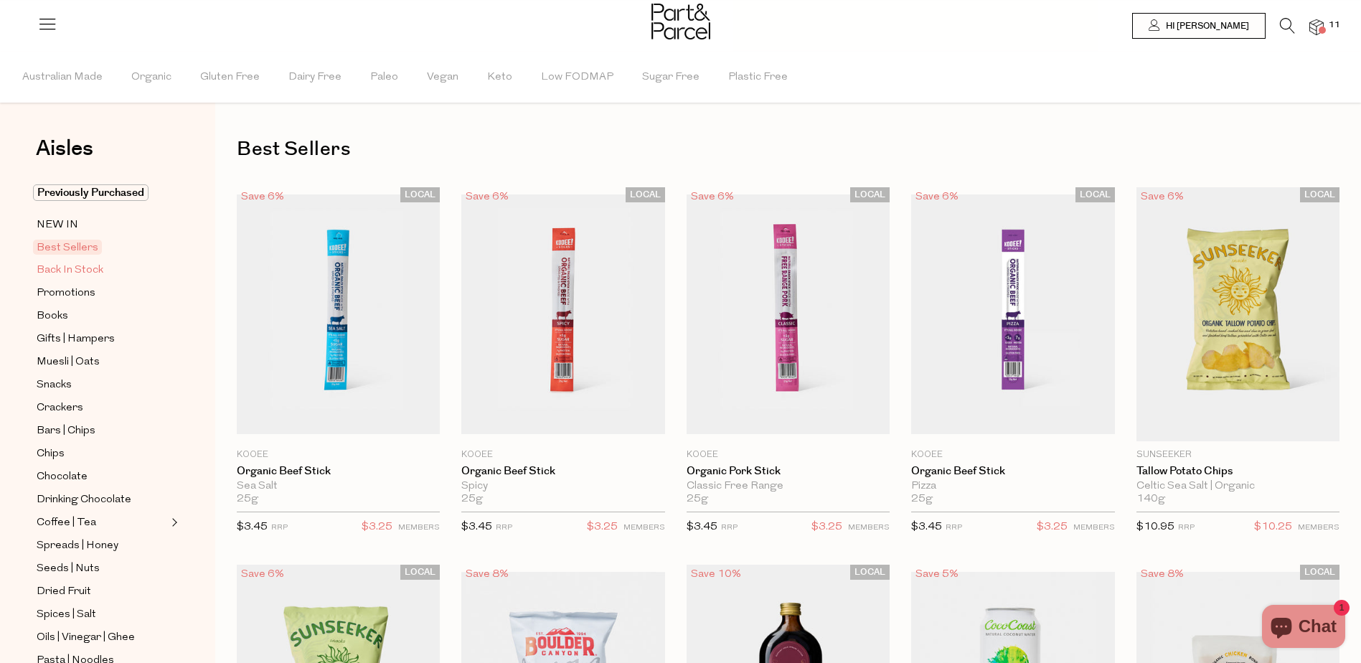
type input "5"
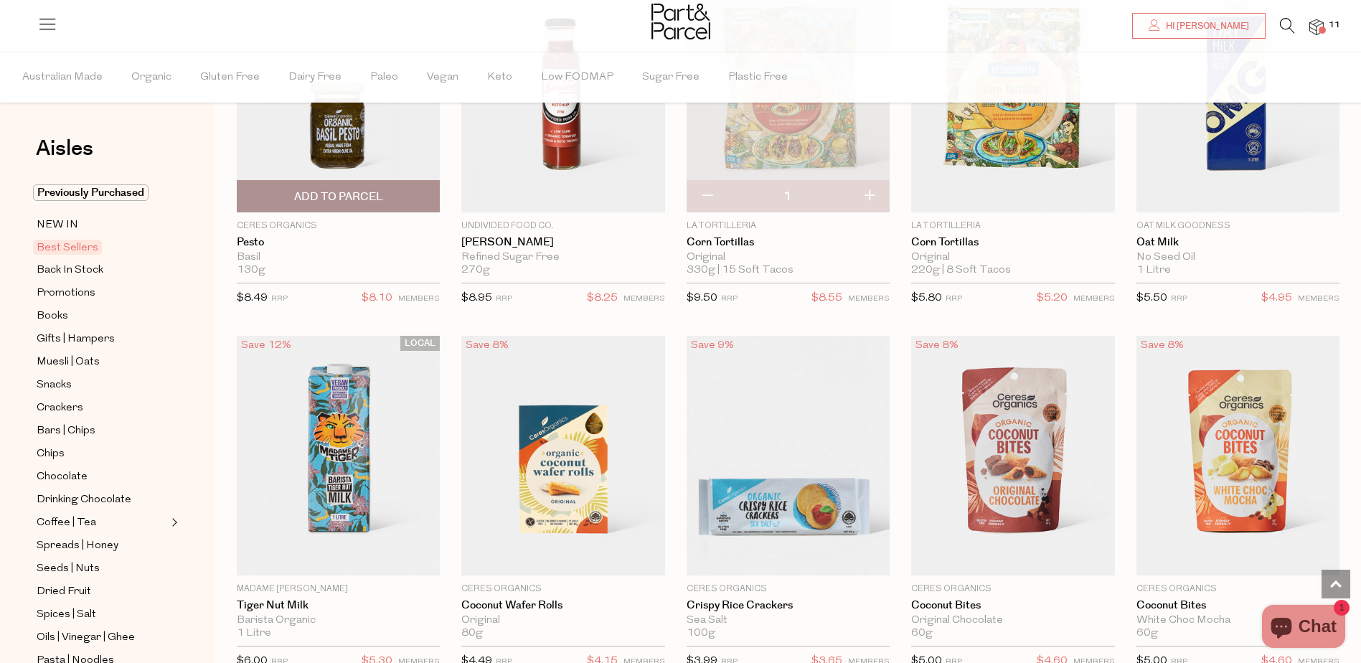
scroll to position [2081, 0]
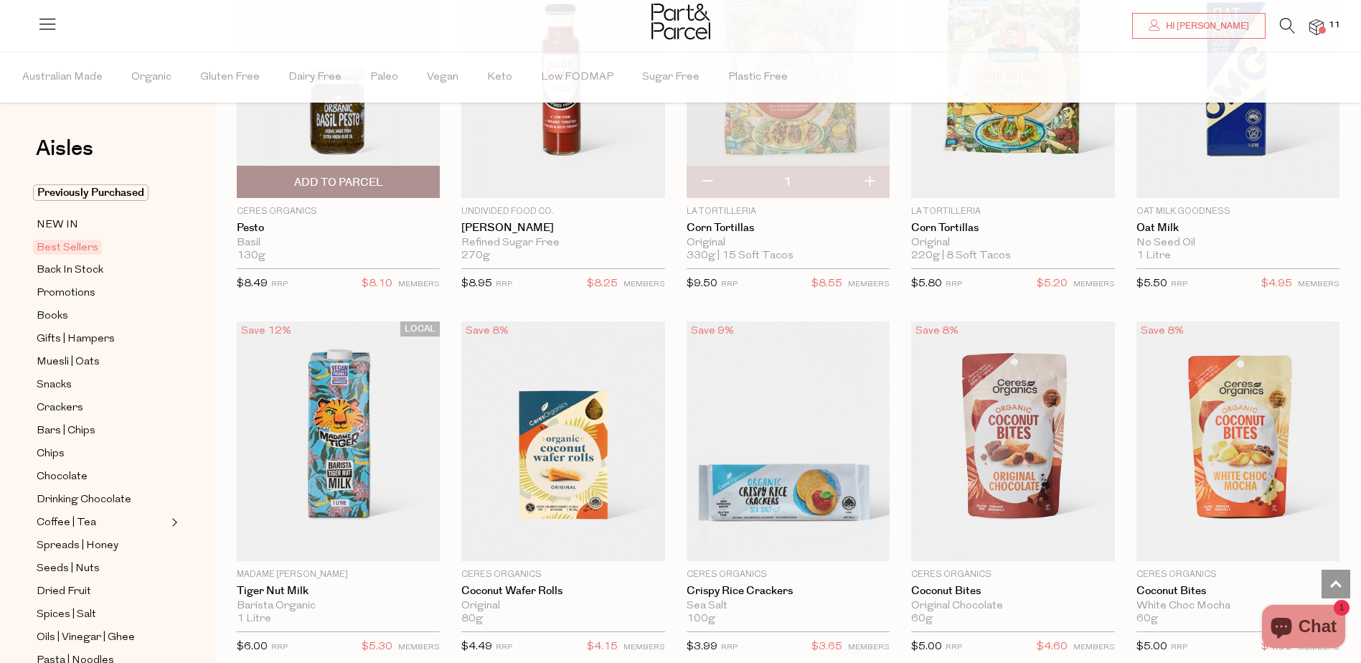
click at [334, 182] on span "Add To Parcel" at bounding box center [338, 182] width 89 height 15
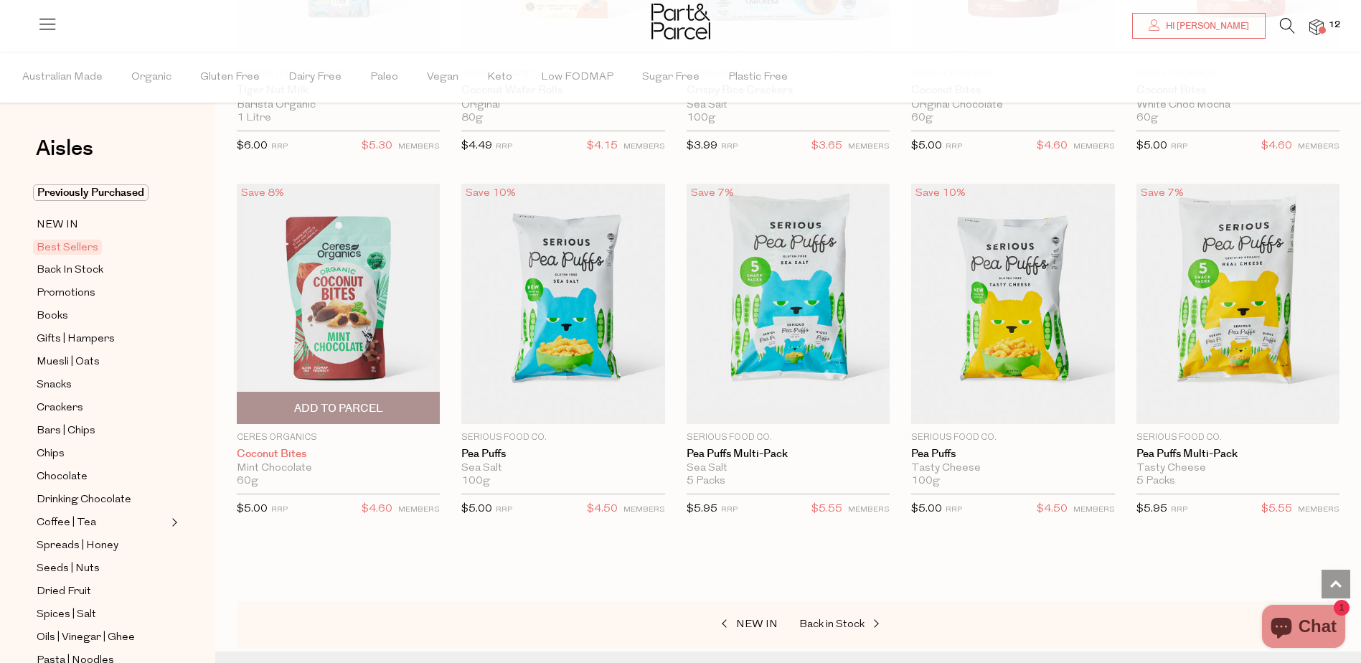
scroll to position [2584, 0]
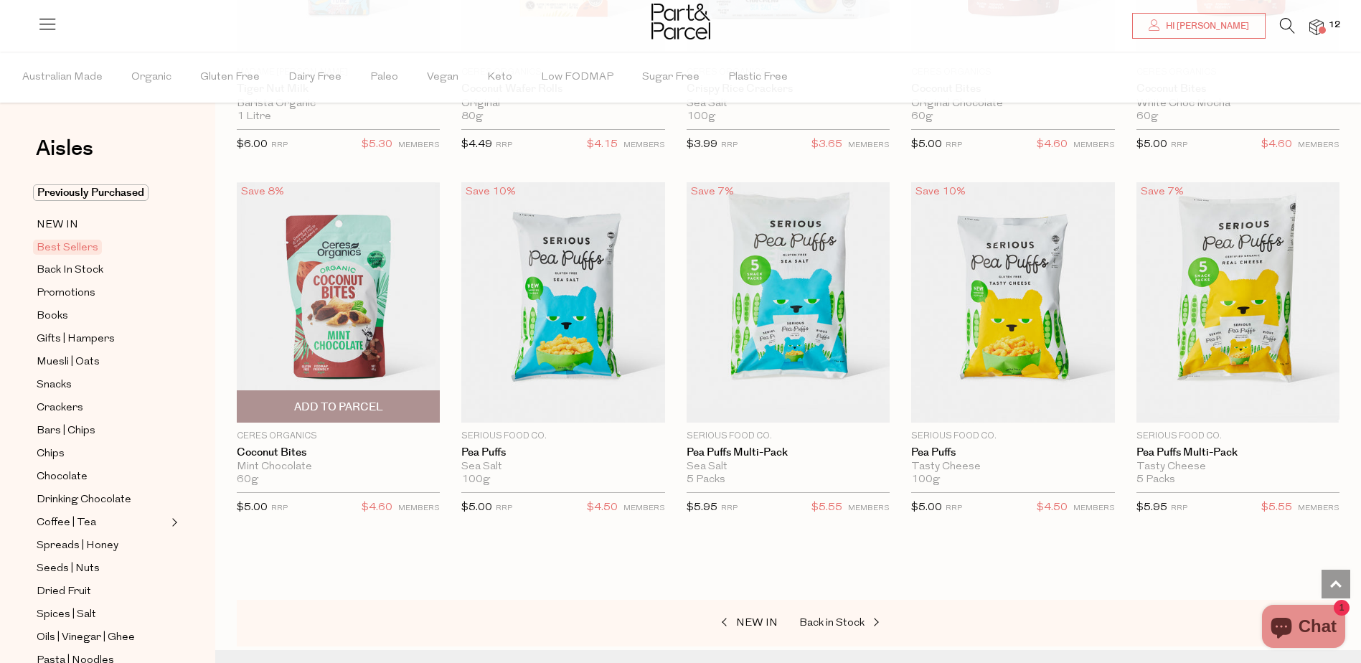
click at [342, 405] on span "Add To Parcel" at bounding box center [338, 407] width 89 height 15
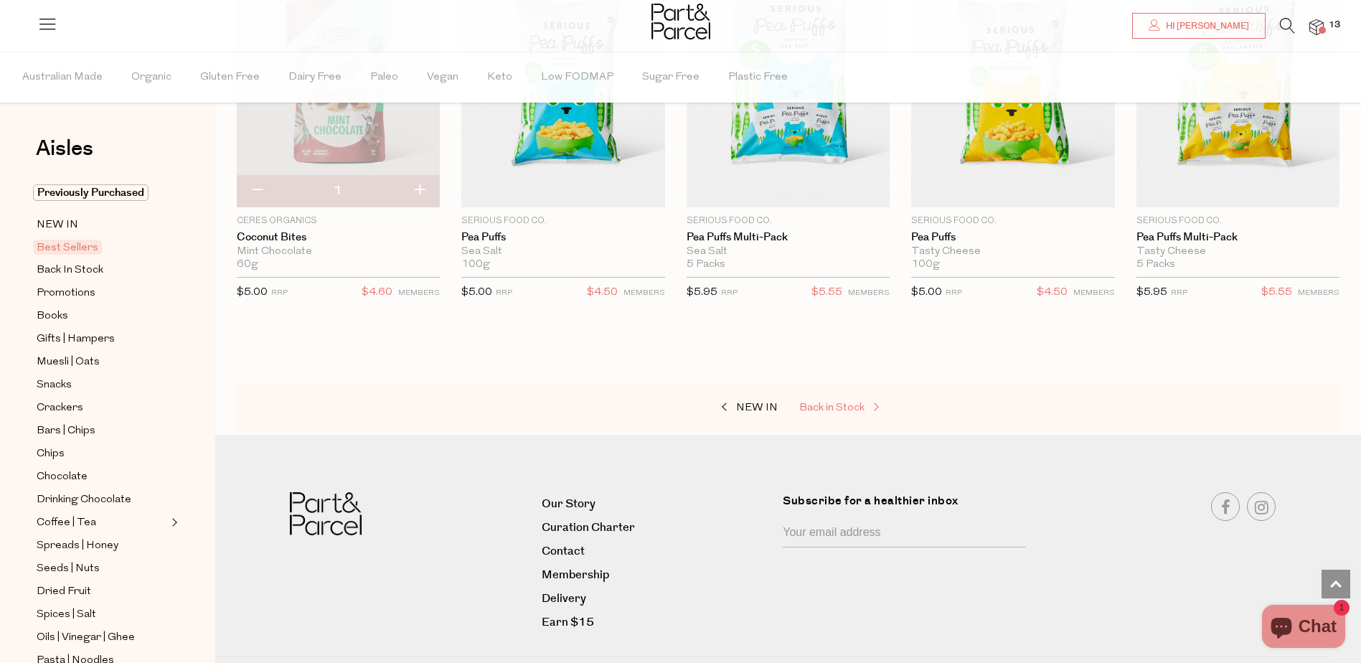
click at [827, 403] on span "Back in Stock" at bounding box center [832, 408] width 65 height 11
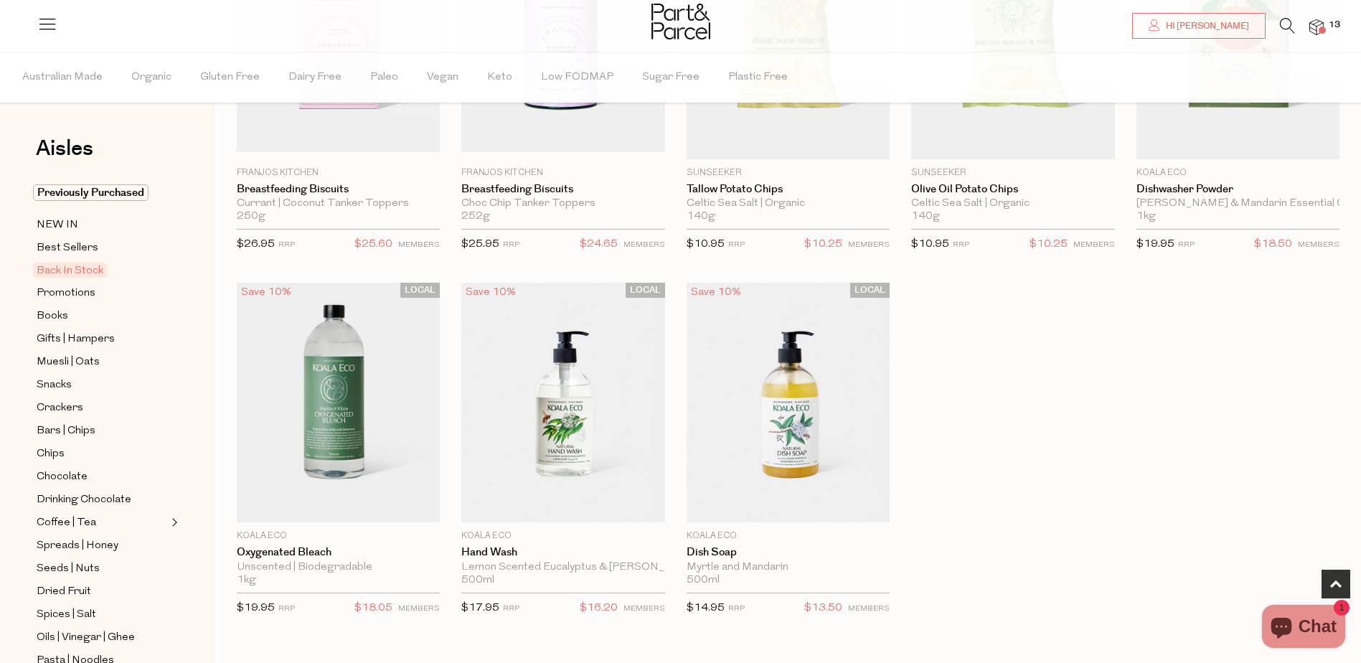
scroll to position [431, 0]
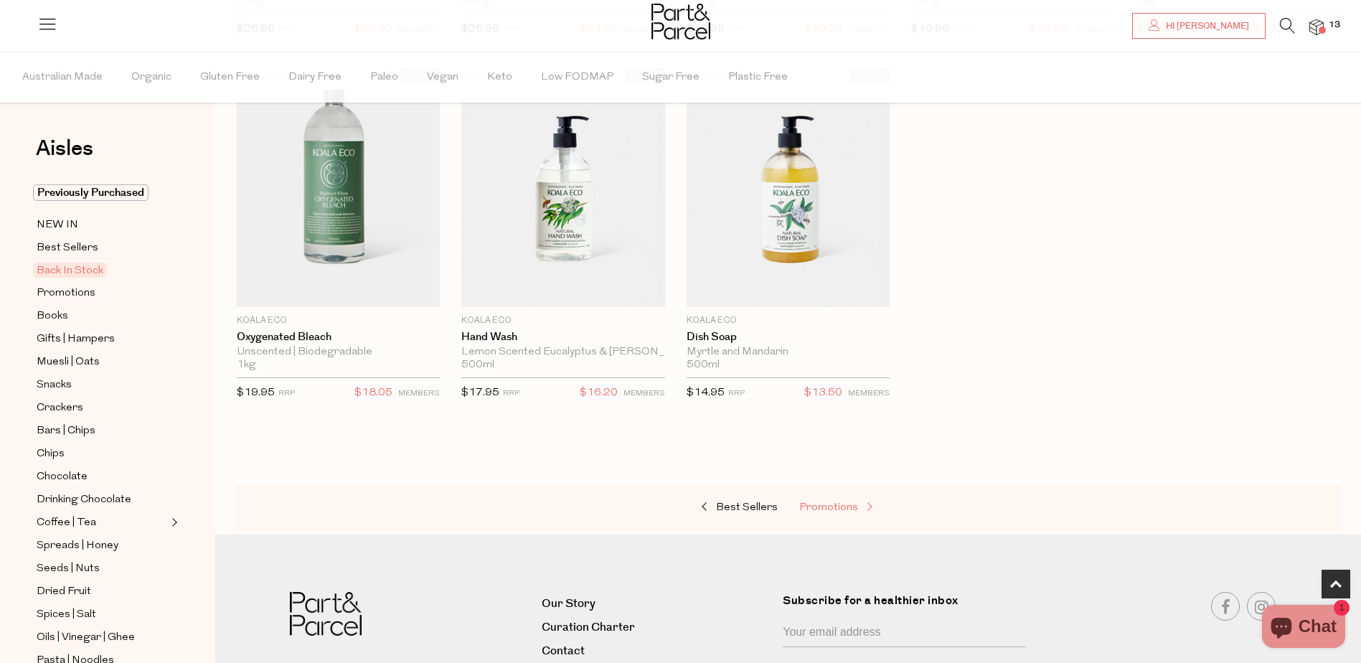
click at [839, 507] on span "Promotions" at bounding box center [829, 507] width 59 height 11
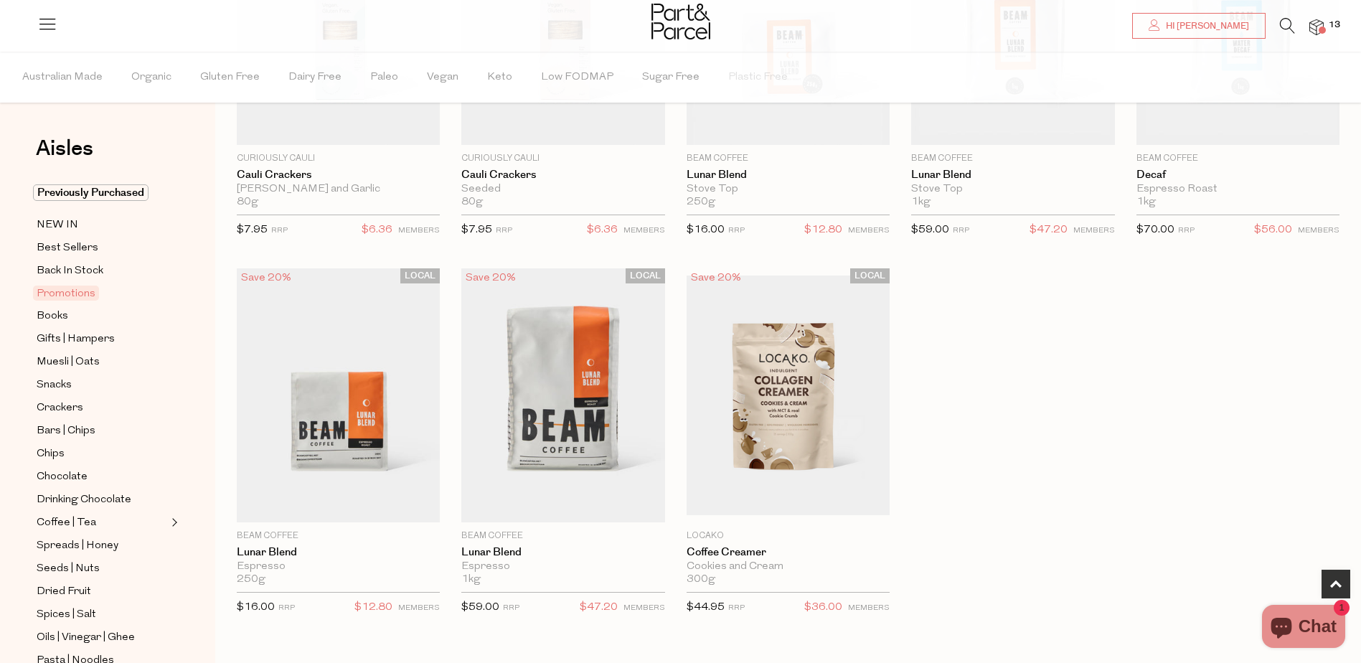
scroll to position [718, 0]
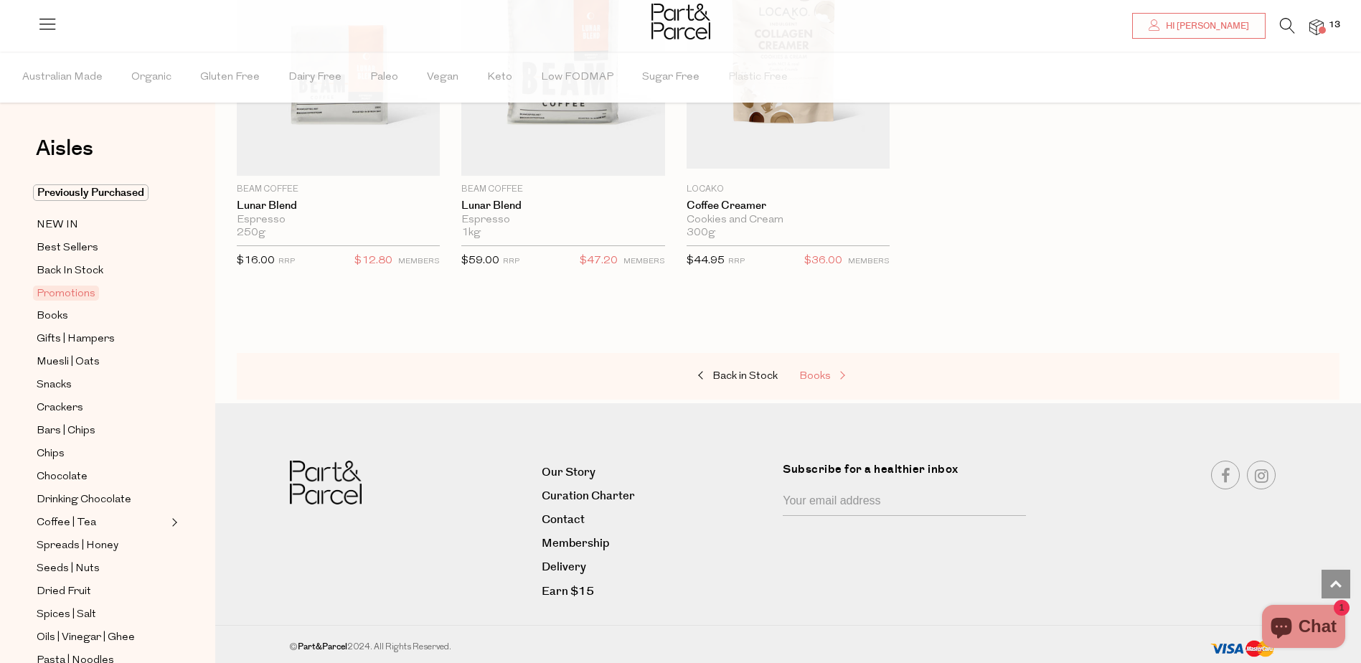
click at [815, 375] on span "Books" at bounding box center [816, 376] width 32 height 11
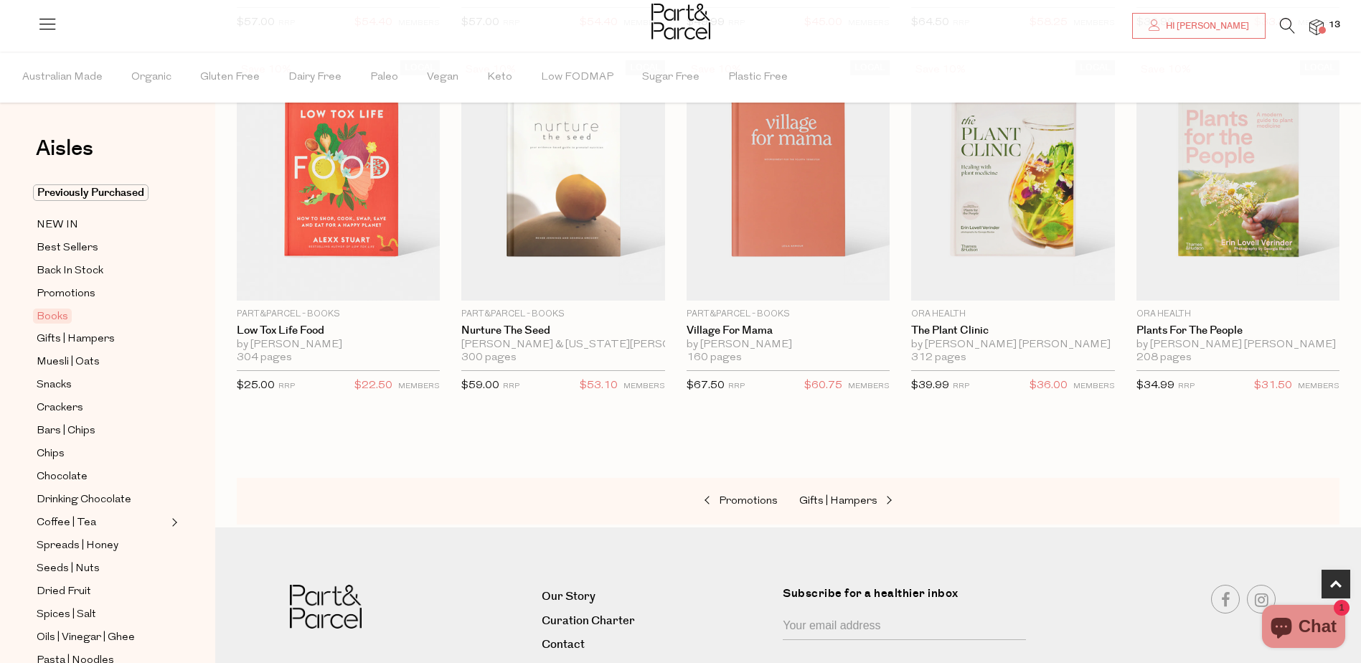
scroll to position [616, 0]
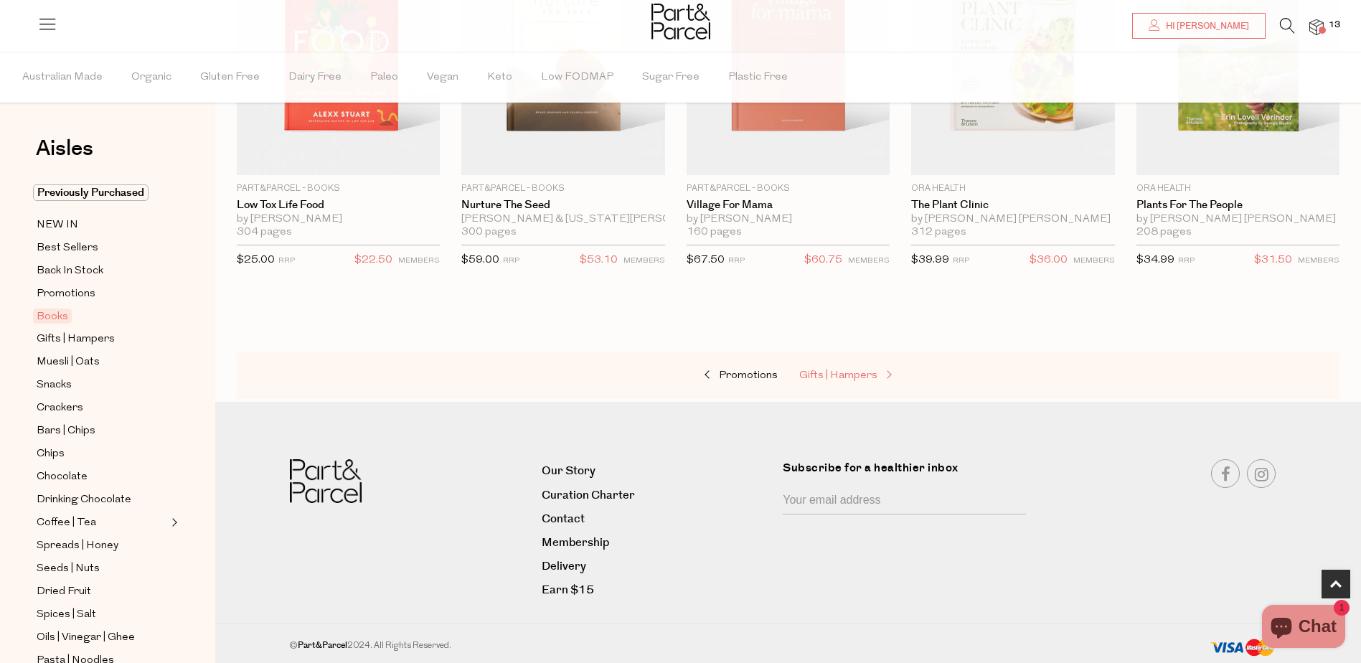
click at [857, 375] on span "Gifts | Hampers" at bounding box center [839, 375] width 78 height 11
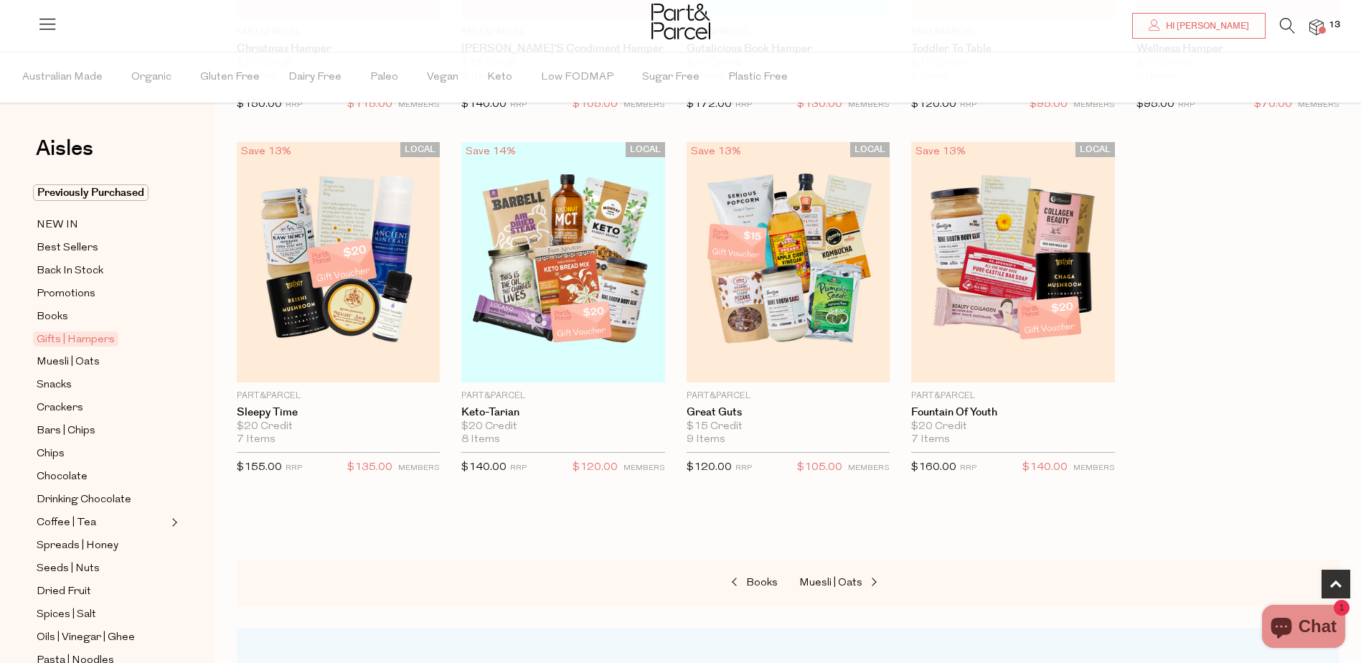
scroll to position [431, 0]
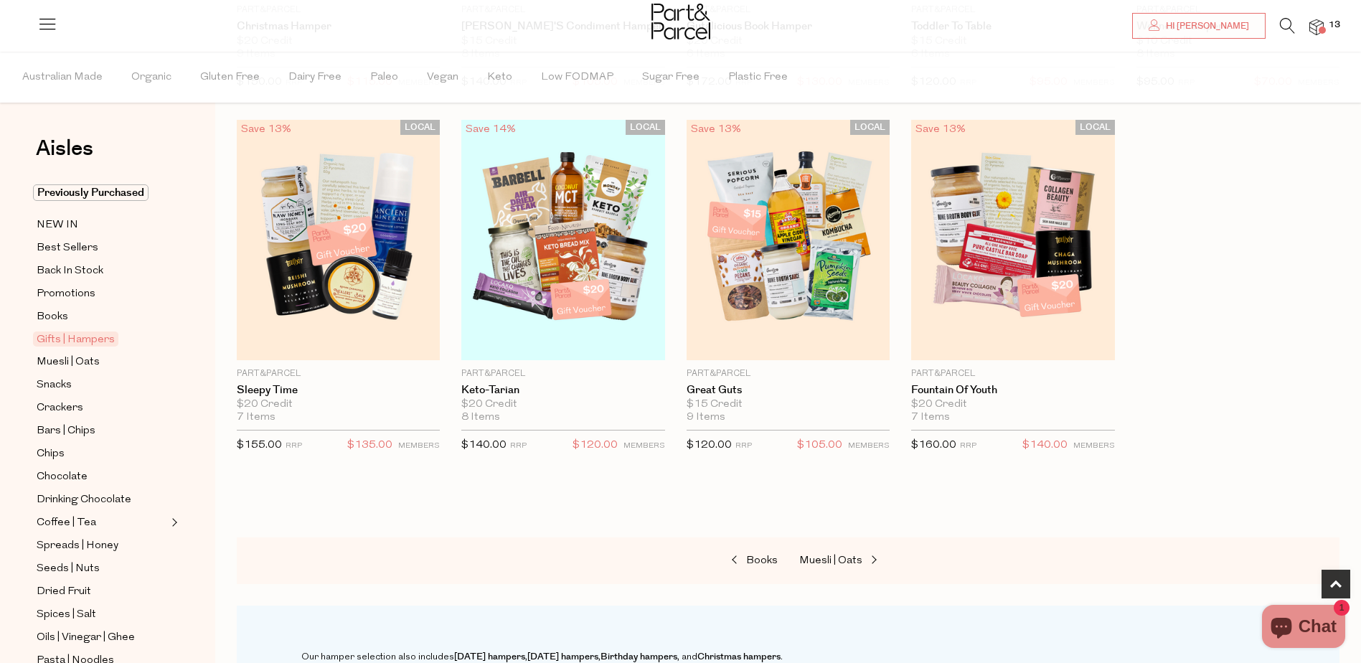
click at [1293, 505] on div at bounding box center [788, 520] width 1103 height 36
